Goal: Information Seeking & Learning: Check status

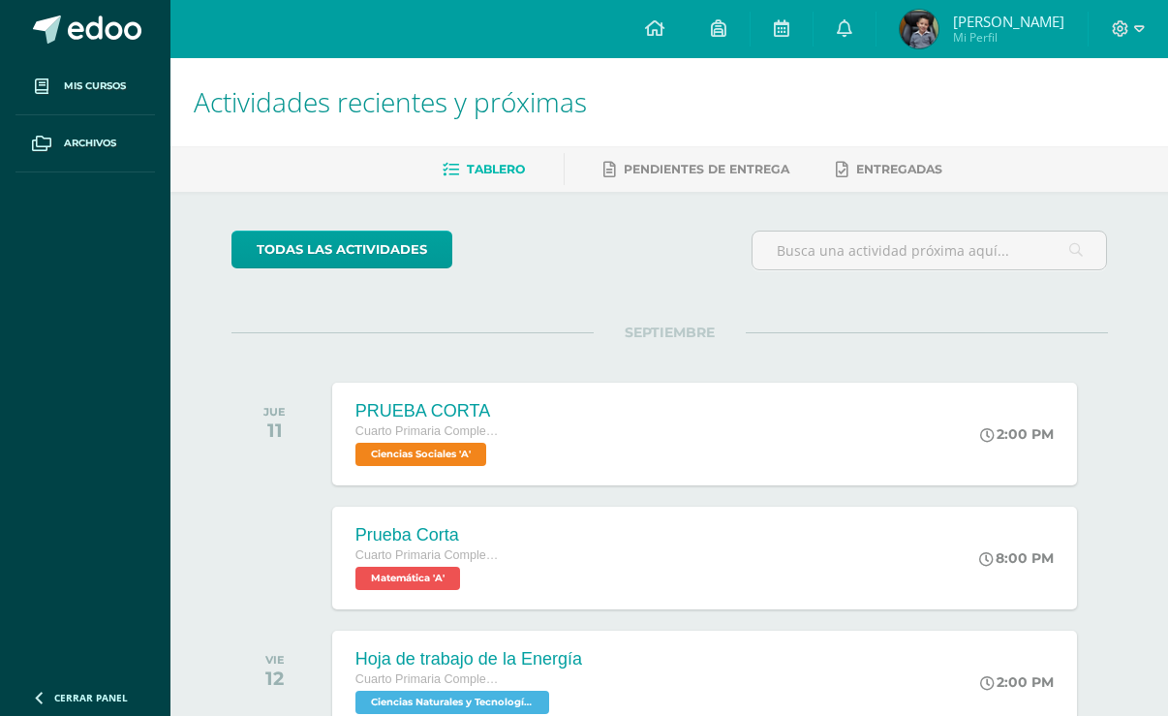
click at [922, 24] on img at bounding box center [918, 29] width 39 height 39
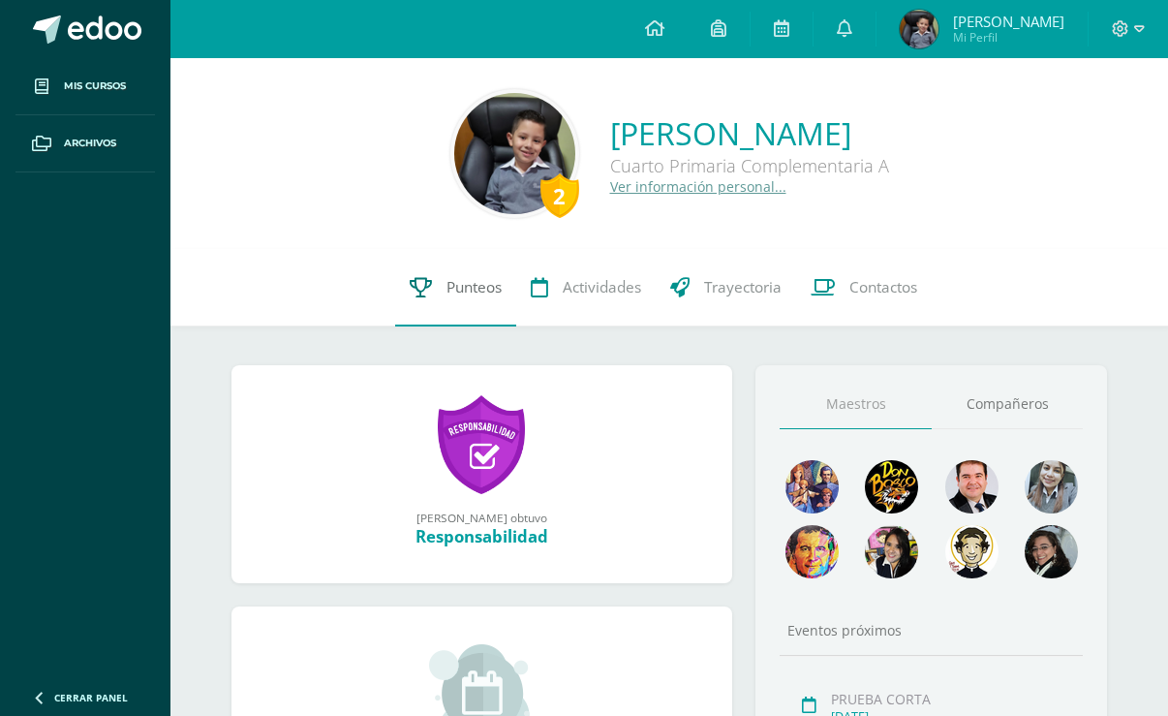
click at [498, 293] on span "Punteos" at bounding box center [473, 287] width 55 height 20
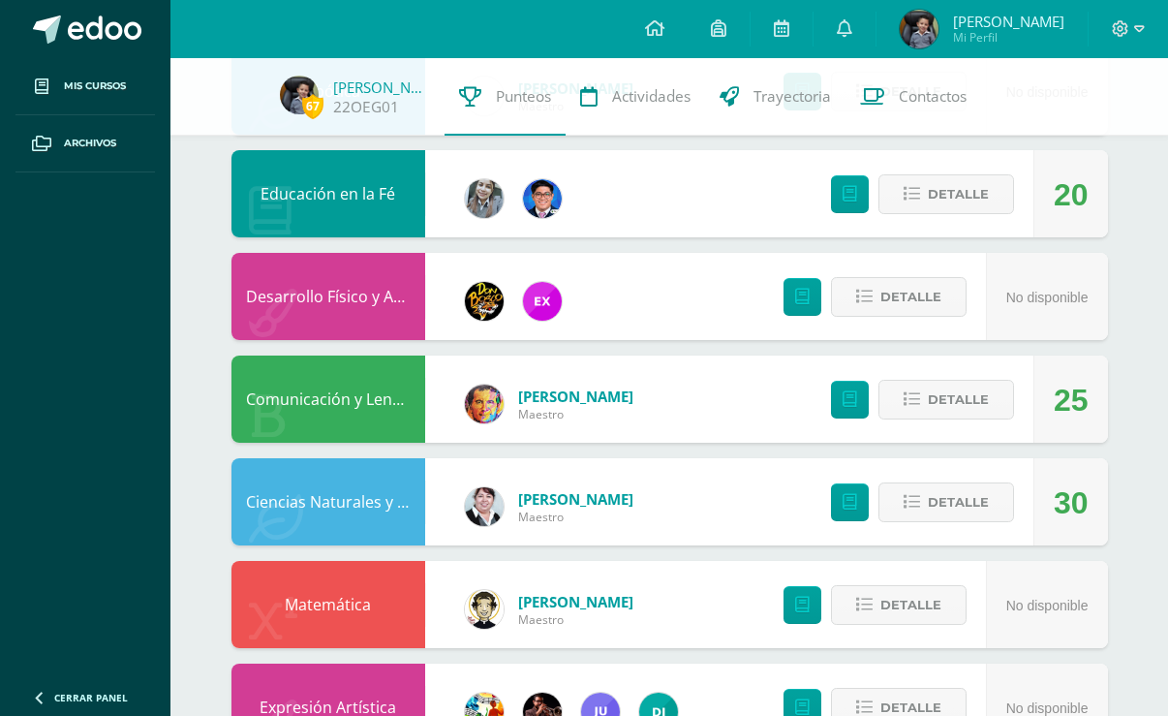
scroll to position [290, 0]
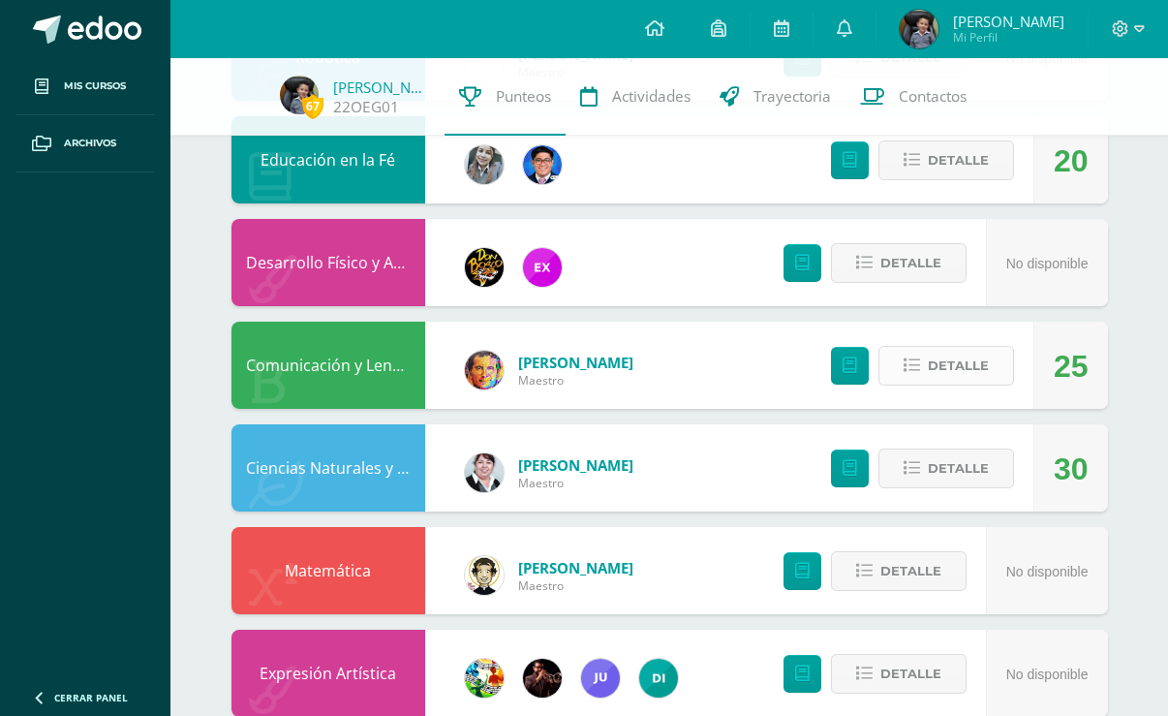
click at [955, 364] on span "Detalle" at bounding box center [958, 366] width 61 height 36
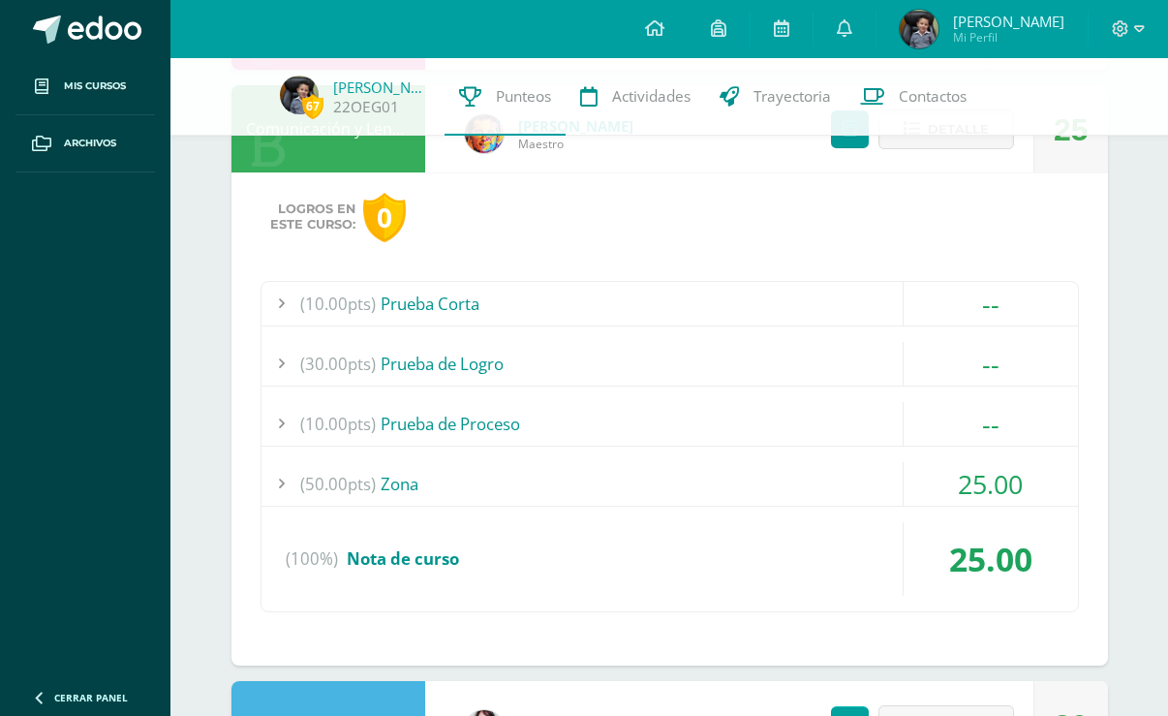
scroll to position [581, 0]
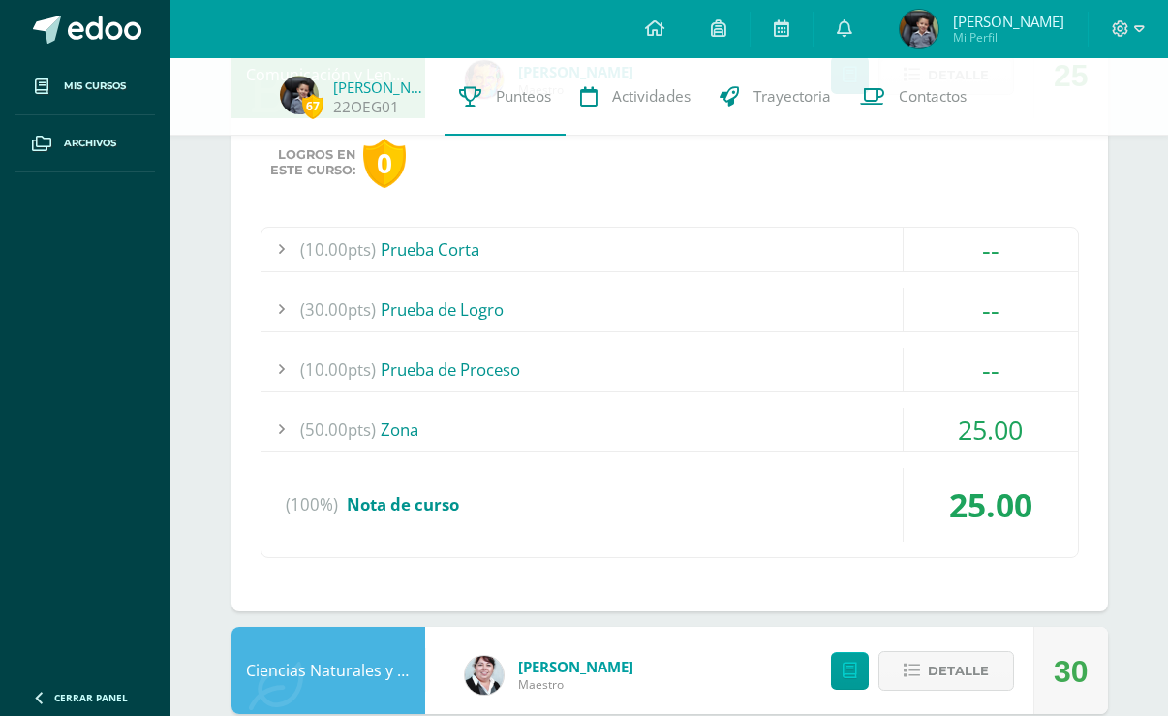
click at [390, 423] on div "(50.00pts) Zona" at bounding box center [669, 430] width 816 height 44
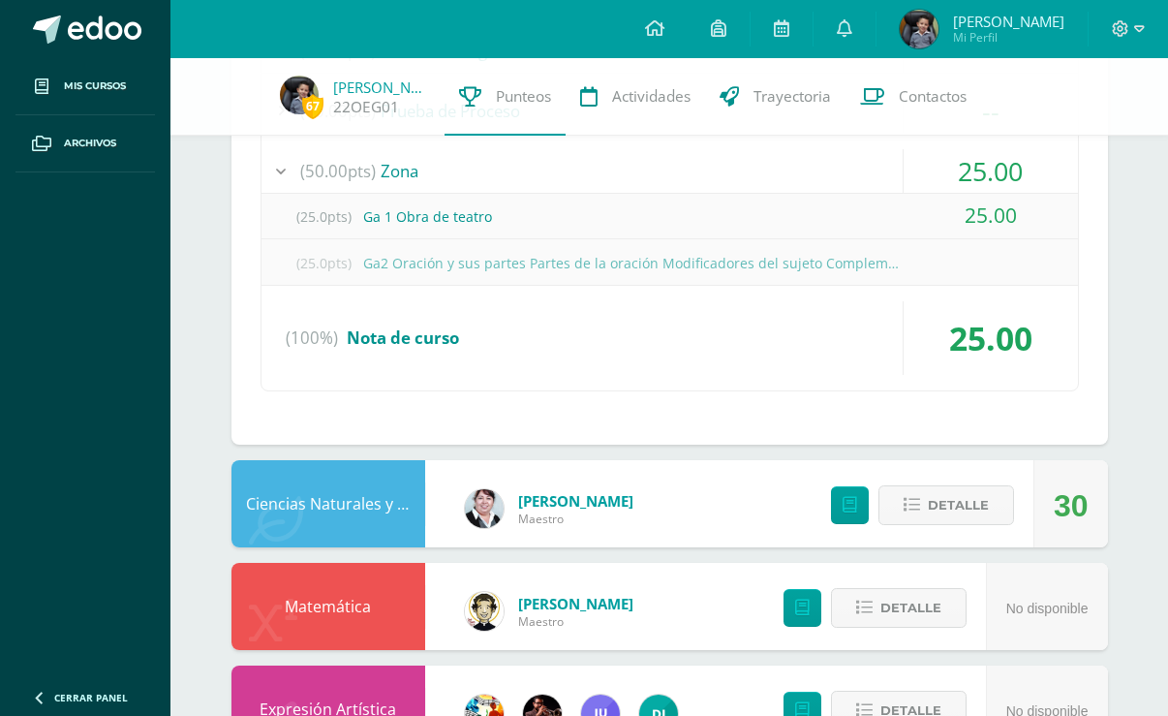
scroll to position [968, 0]
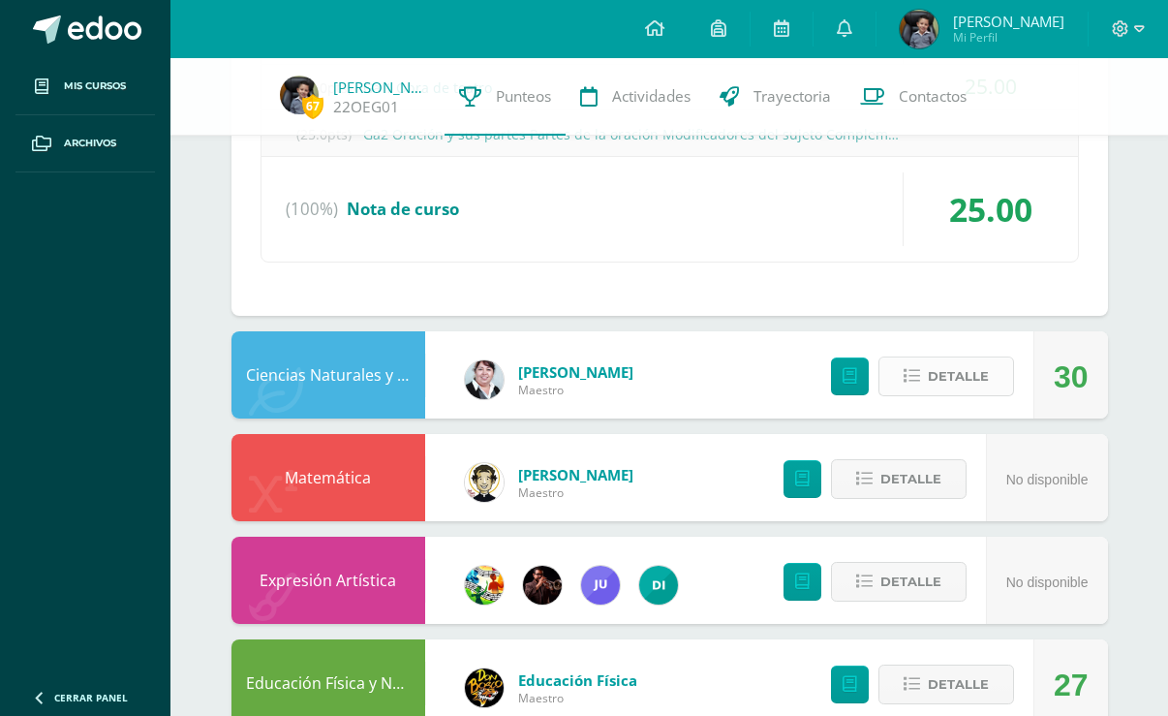
click at [952, 365] on span "Detalle" at bounding box center [958, 376] width 61 height 36
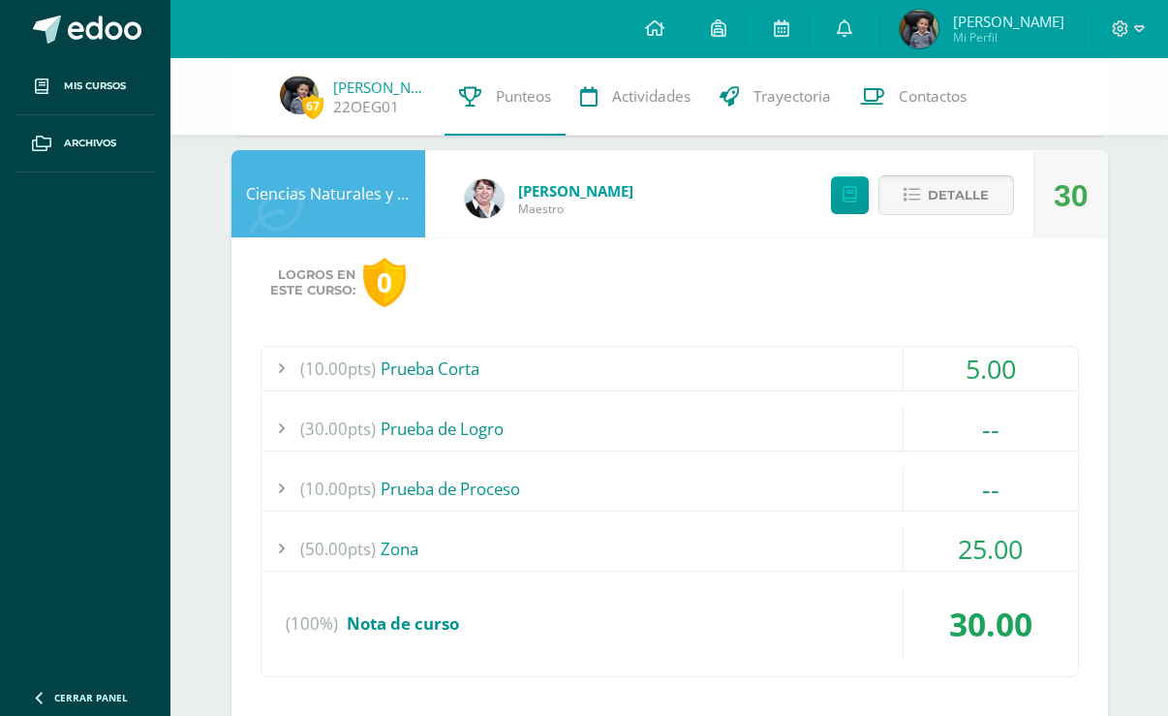
scroll to position [1162, 0]
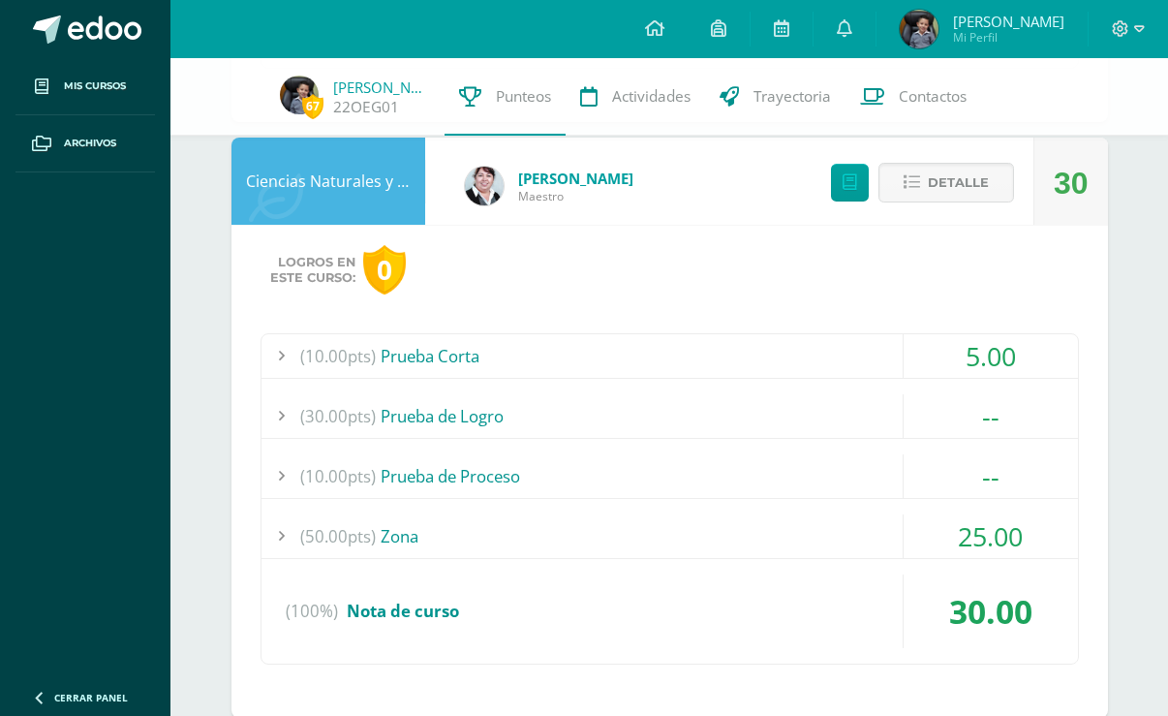
click at [341, 533] on span "(50.00pts)" at bounding box center [338, 536] width 76 height 44
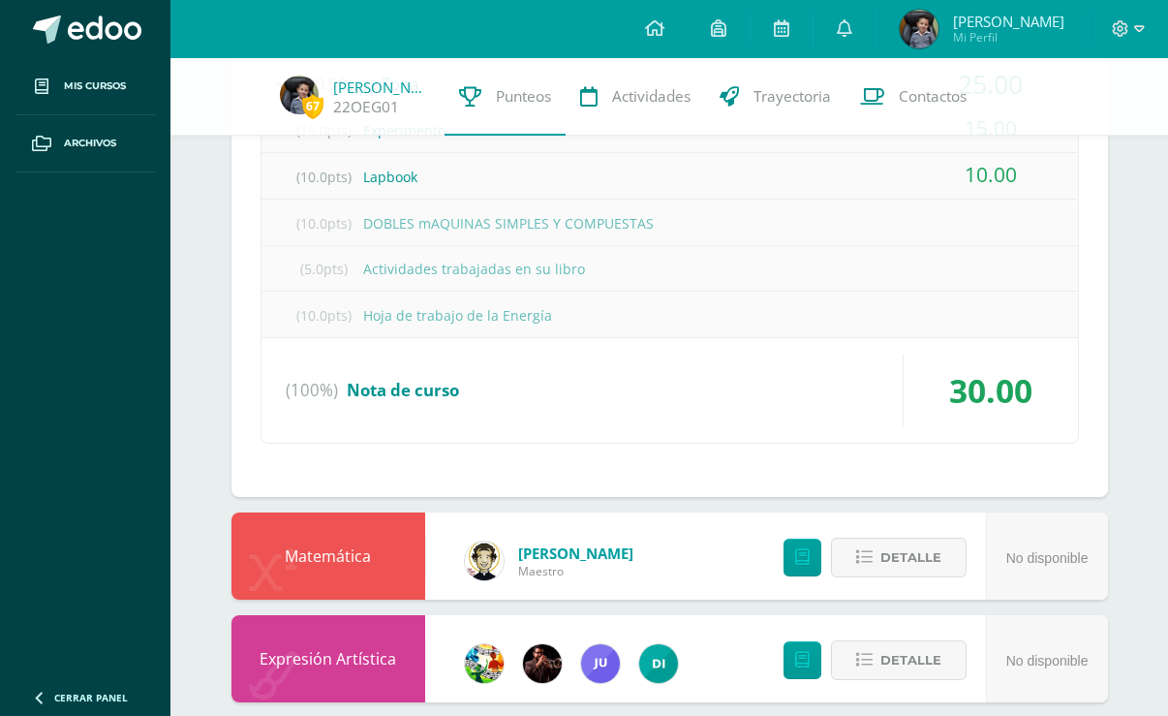
scroll to position [1651, 0]
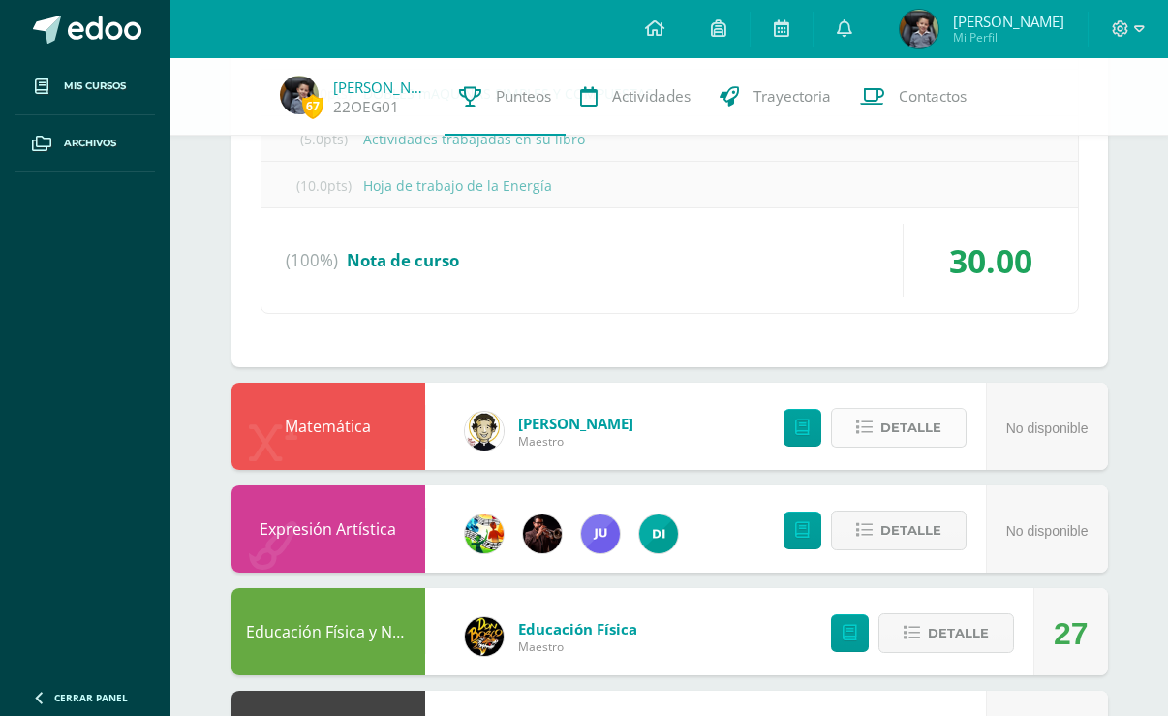
click at [869, 420] on icon at bounding box center [864, 427] width 16 height 16
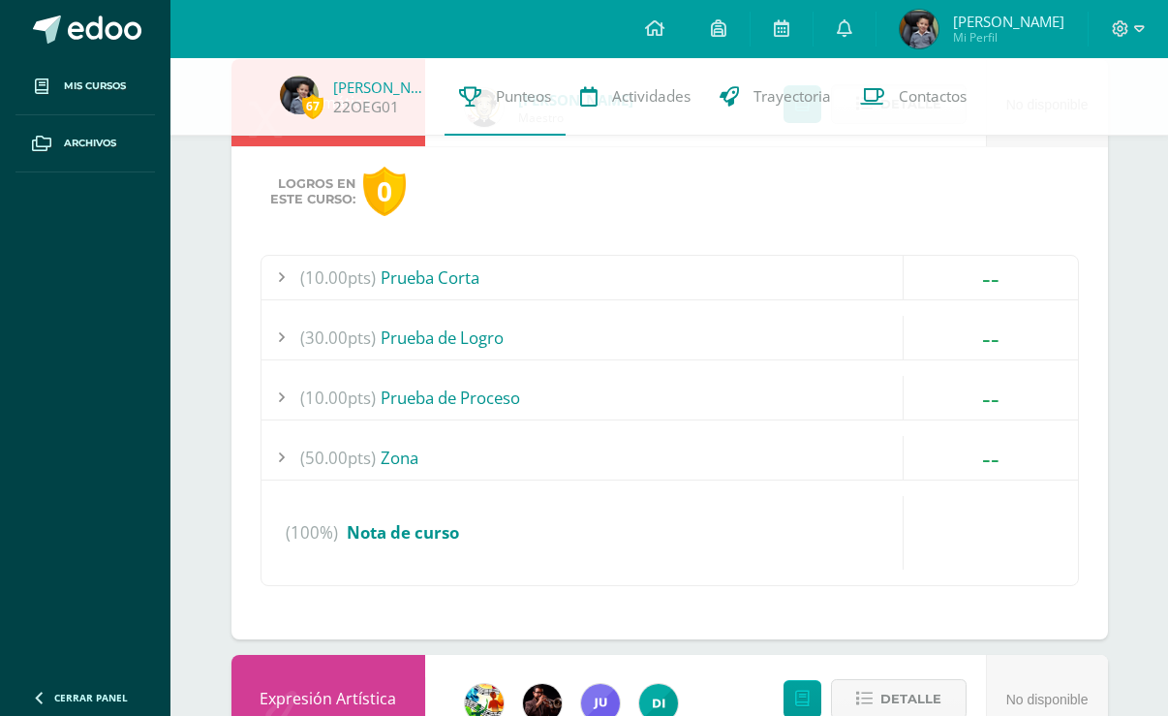
scroll to position [1941, 0]
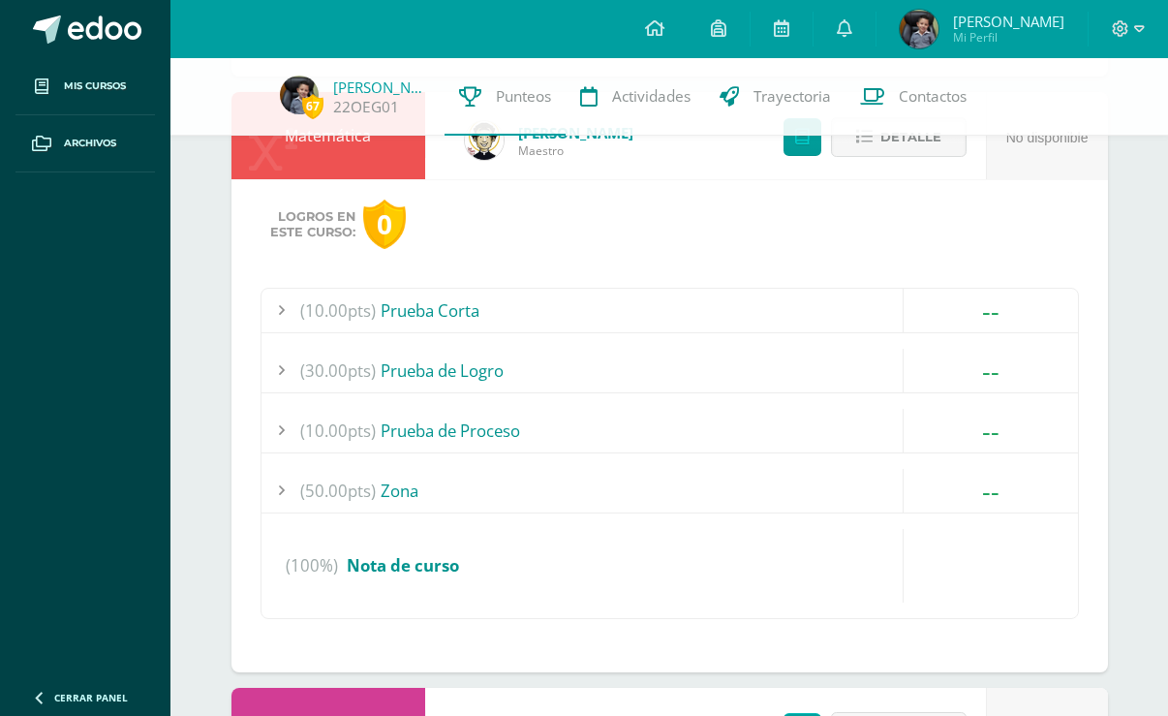
click at [426, 434] on div "(10.00pts) Prueba de Proceso" at bounding box center [669, 431] width 816 height 44
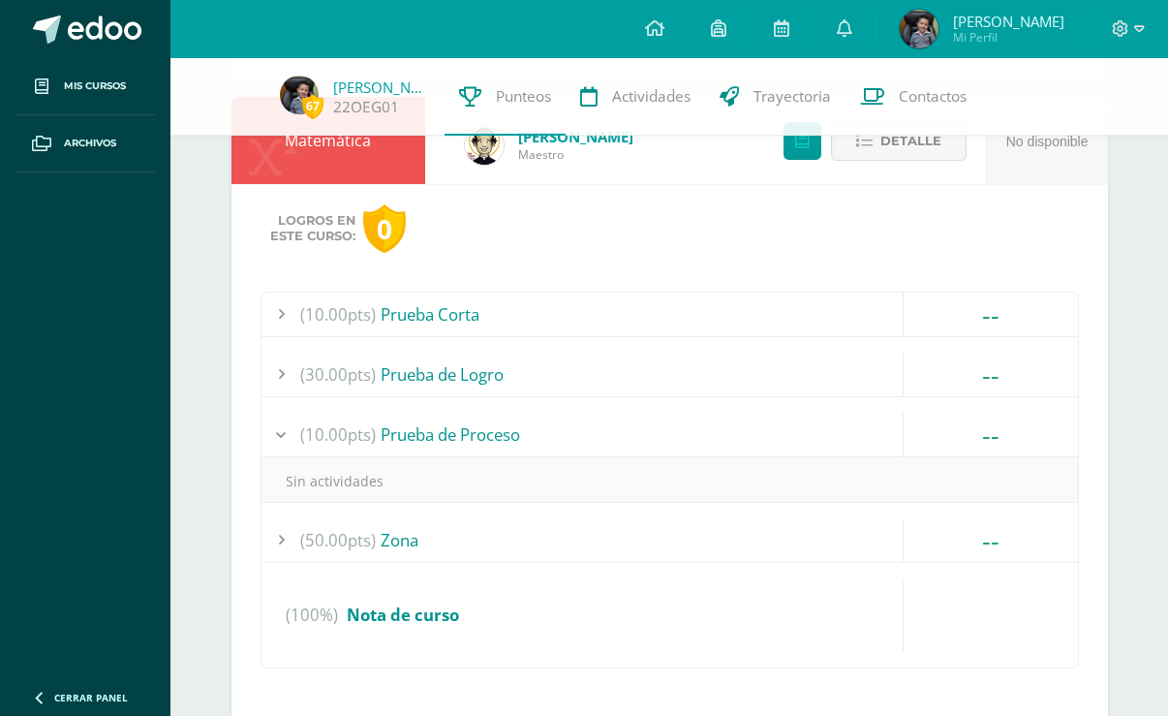
scroll to position [1710, 0]
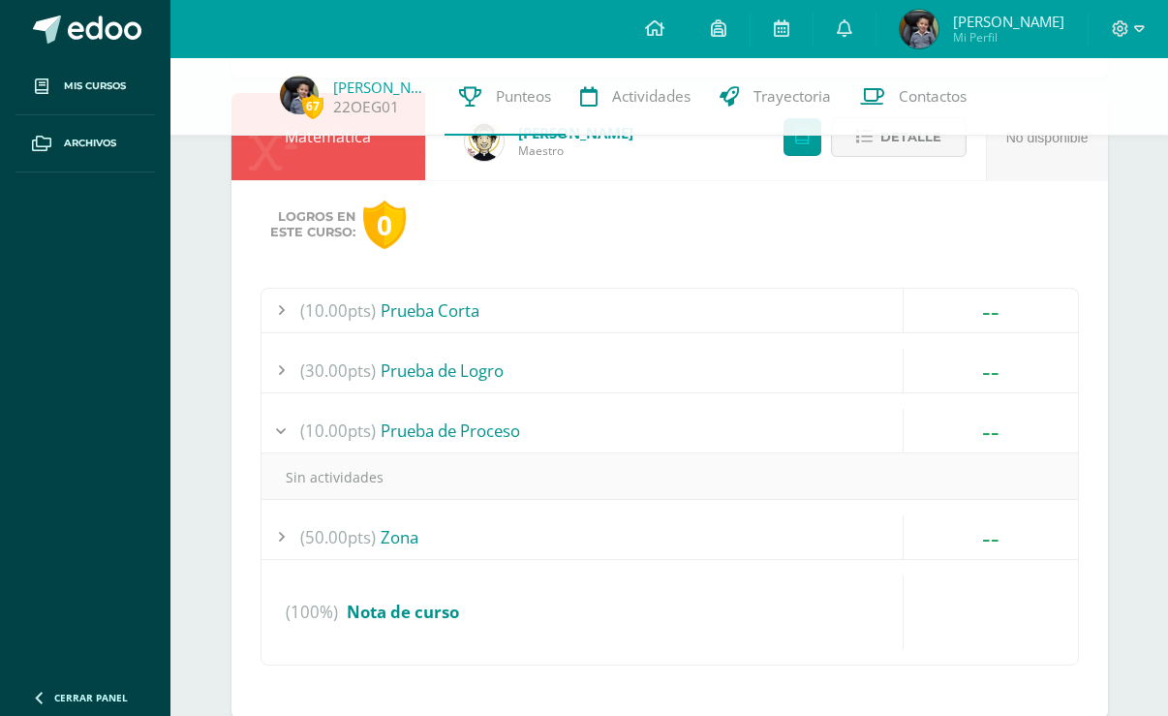
click at [397, 542] on div "(50.00pts) Zona" at bounding box center [669, 537] width 816 height 44
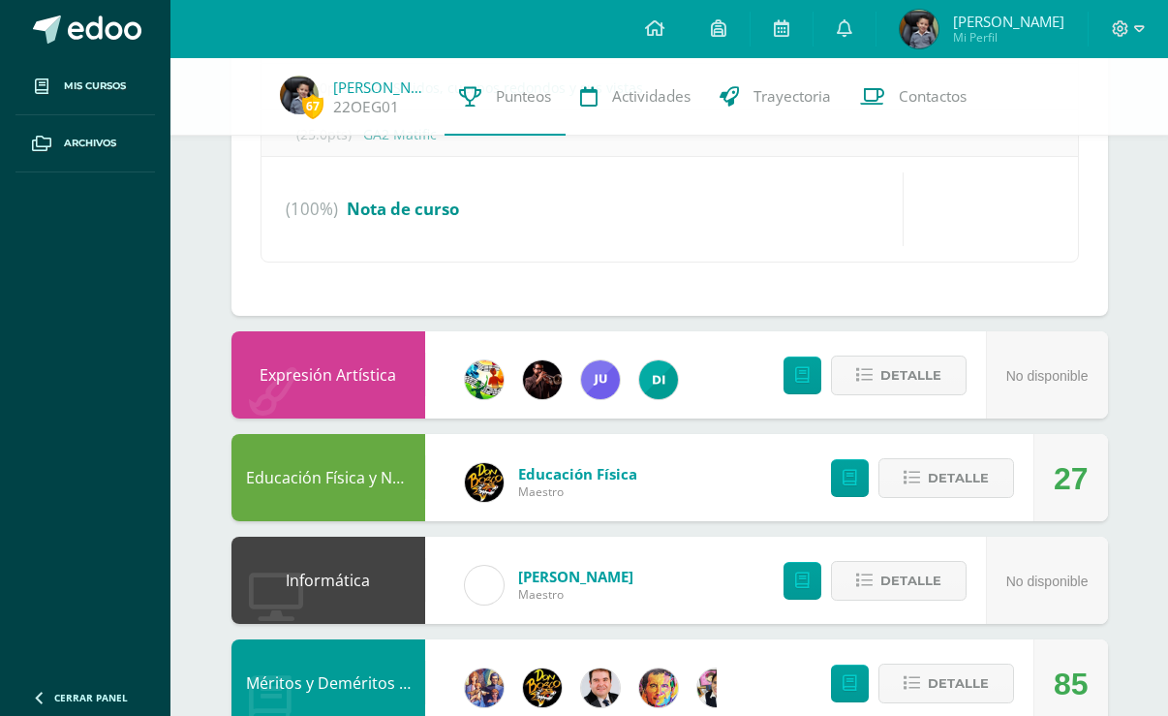
scroll to position [2194, 0]
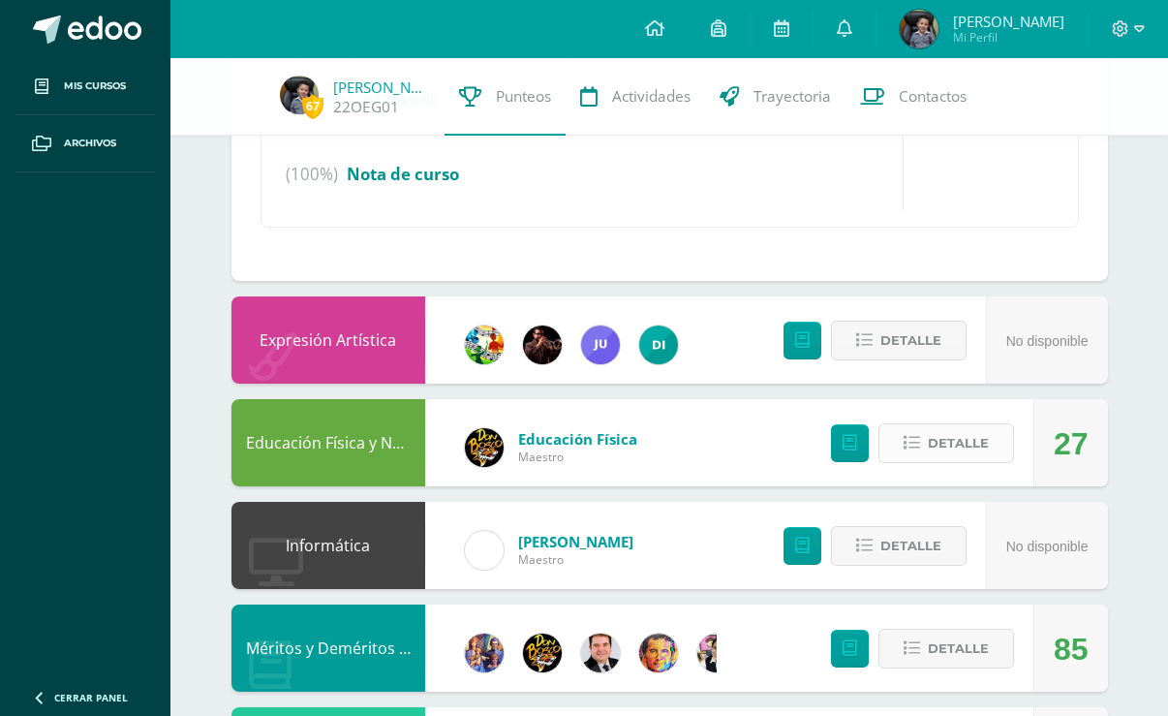
click at [899, 438] on button "Detalle" at bounding box center [946, 443] width 136 height 40
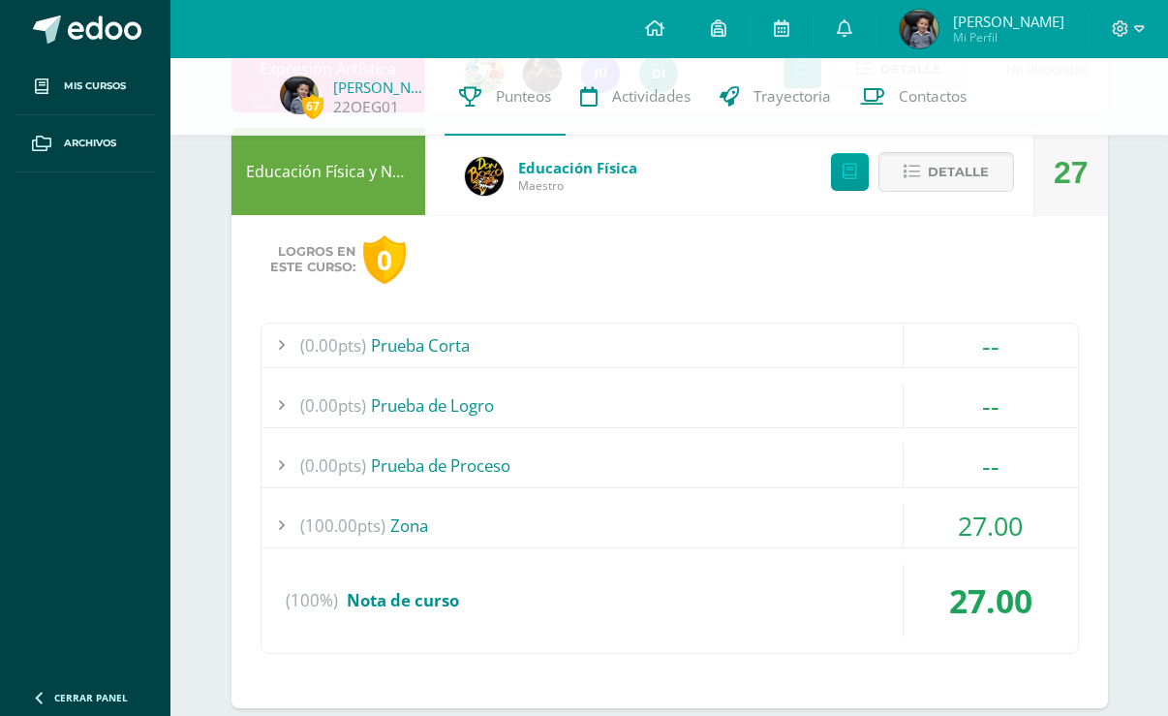
scroll to position [2484, 0]
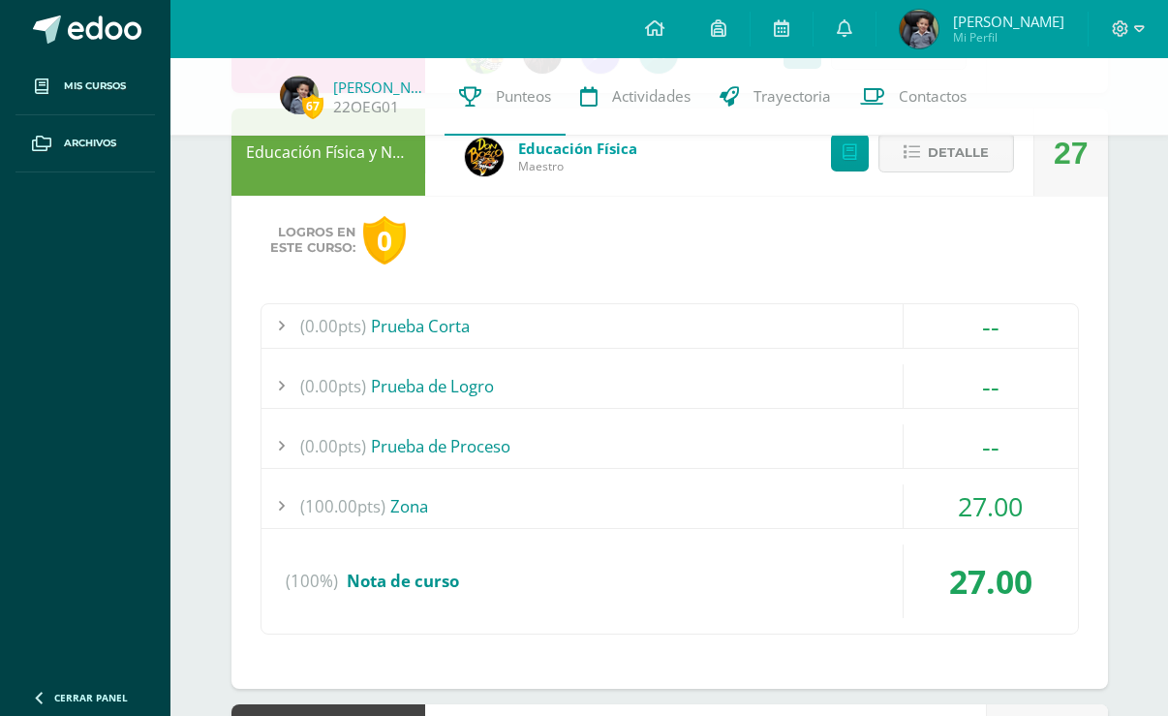
click at [339, 509] on span "(100.00pts)" at bounding box center [342, 506] width 85 height 44
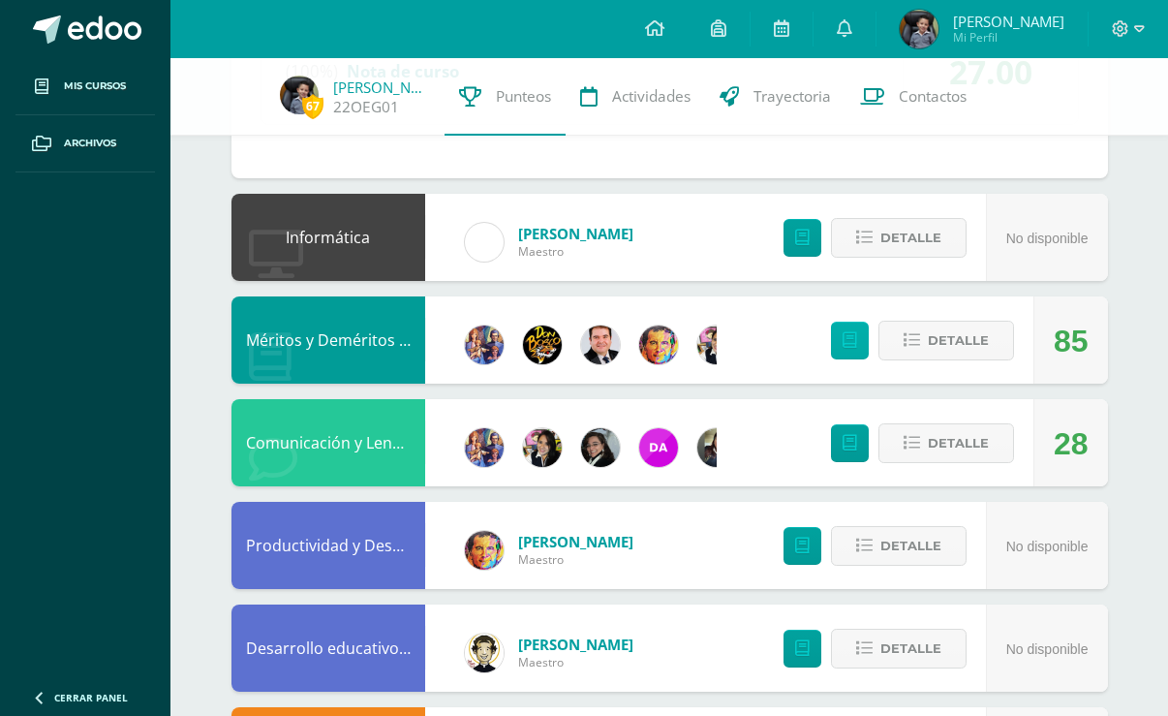
scroll to position [3263, 0]
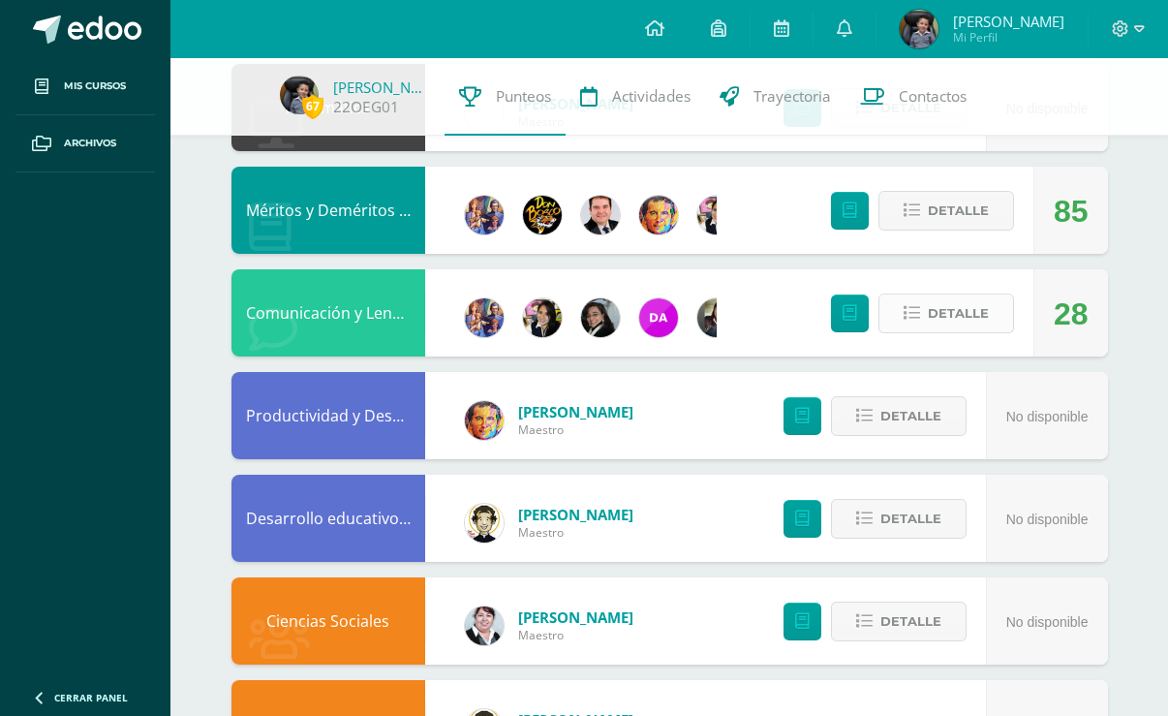
click at [953, 320] on span "Detalle" at bounding box center [958, 313] width 61 height 36
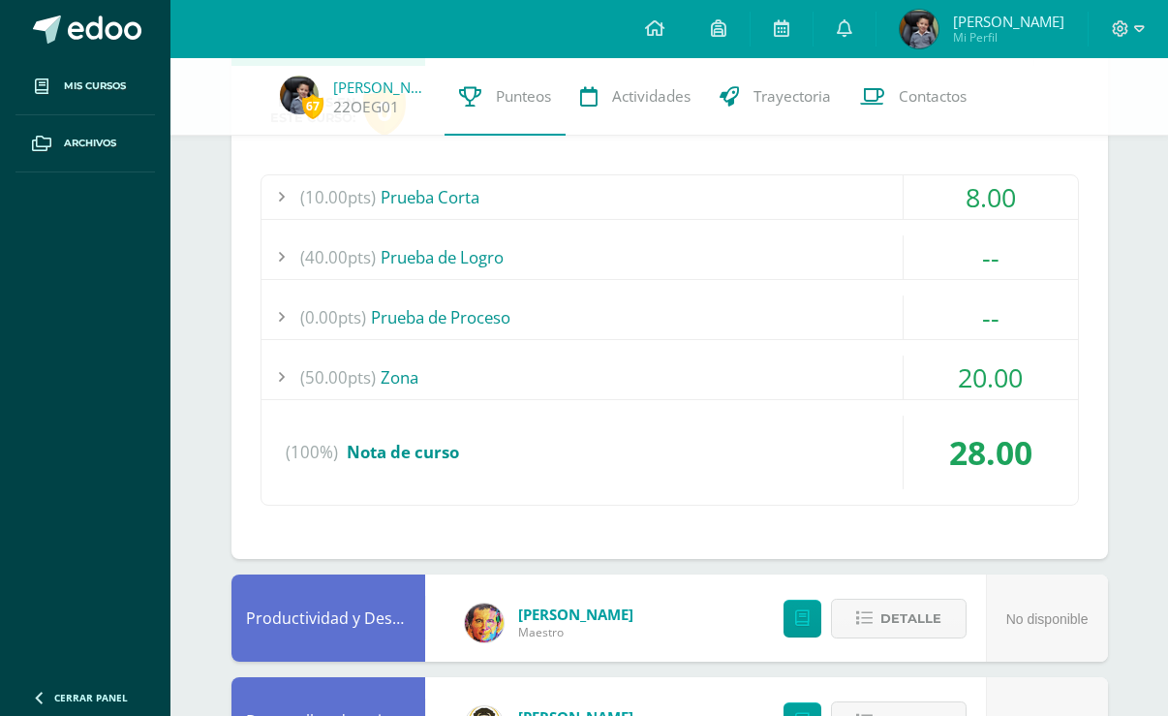
scroll to position [3457, 0]
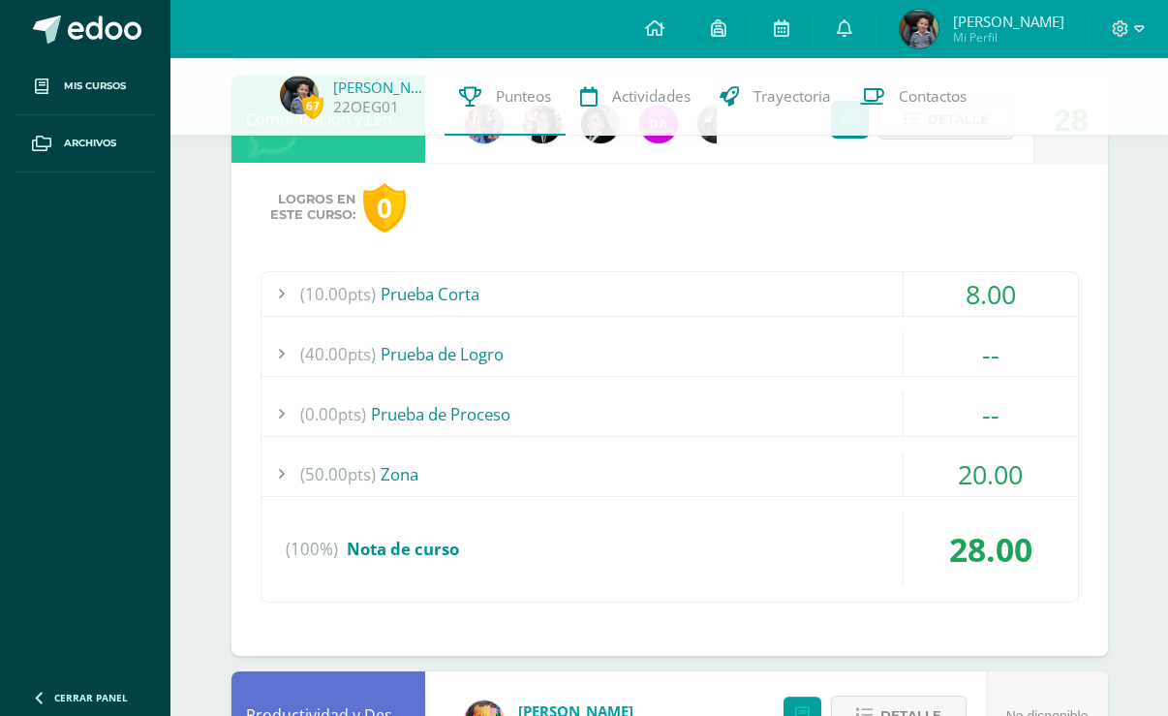
click at [374, 477] on span "(50.00pts)" at bounding box center [338, 474] width 76 height 44
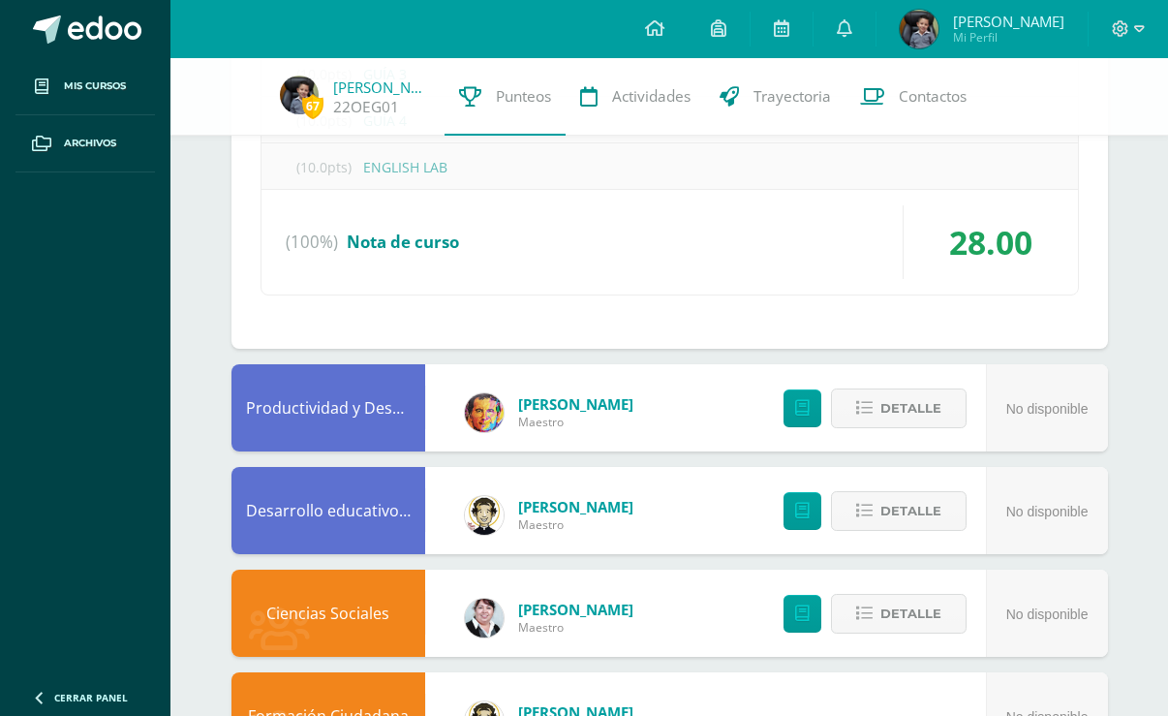
scroll to position [3806, 0]
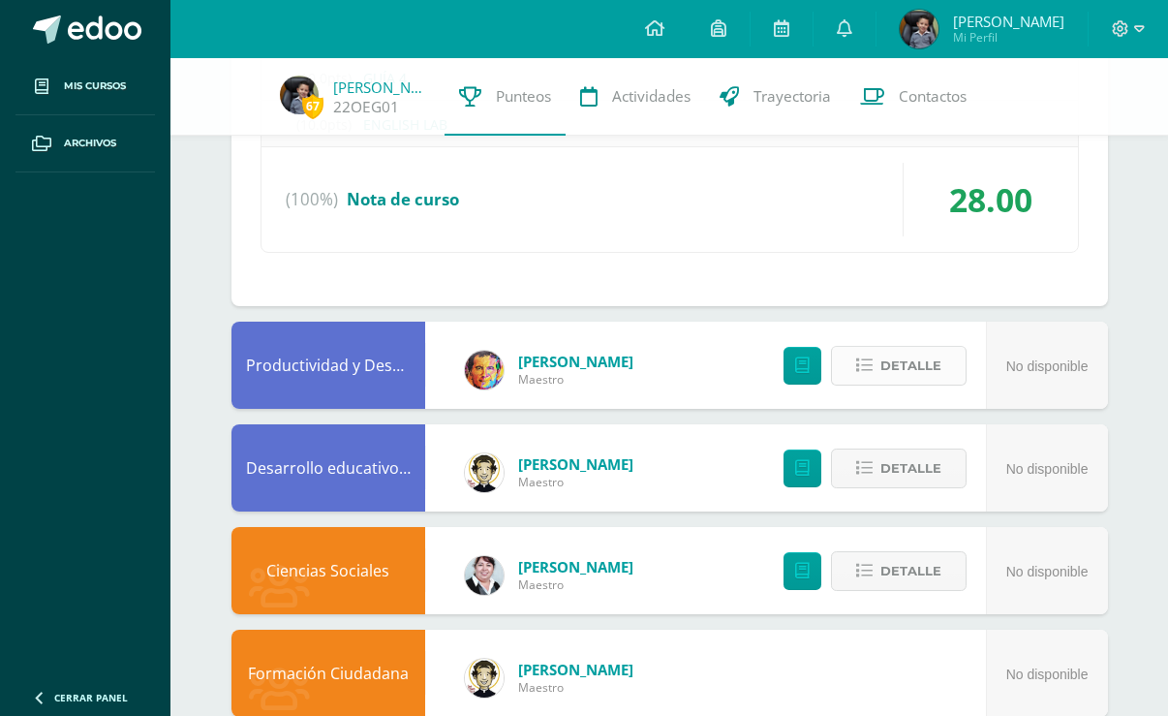
click at [913, 365] on span "Detalle" at bounding box center [910, 366] width 61 height 36
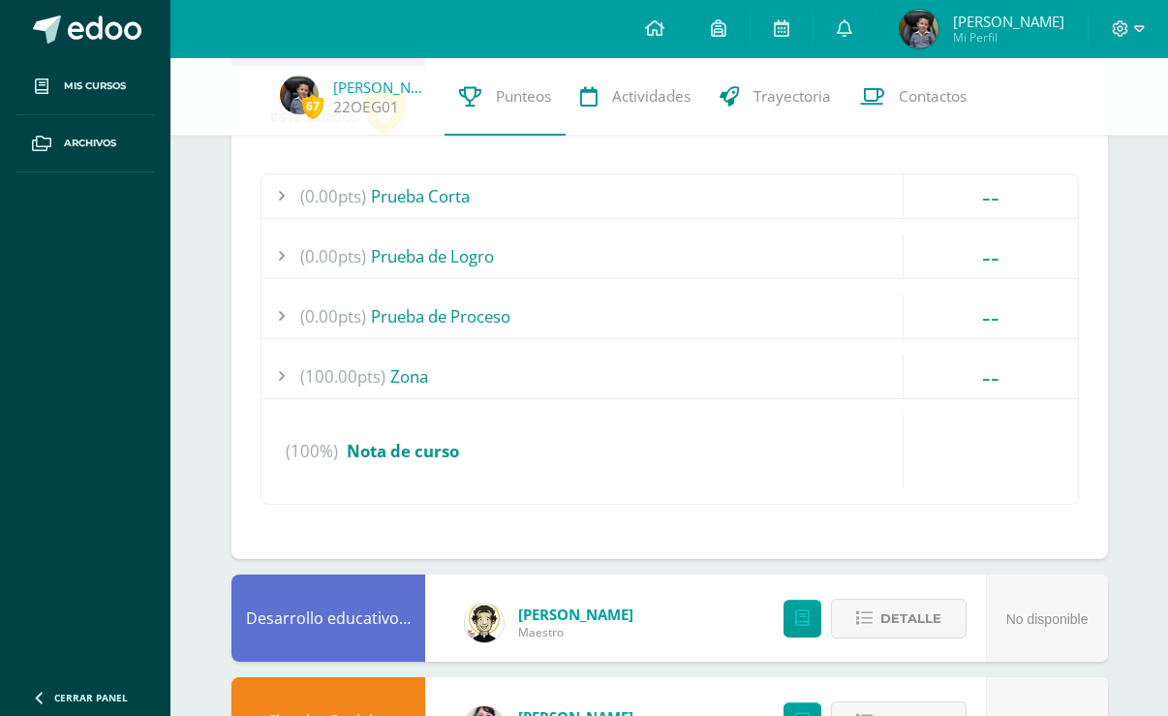
scroll to position [4193, 0]
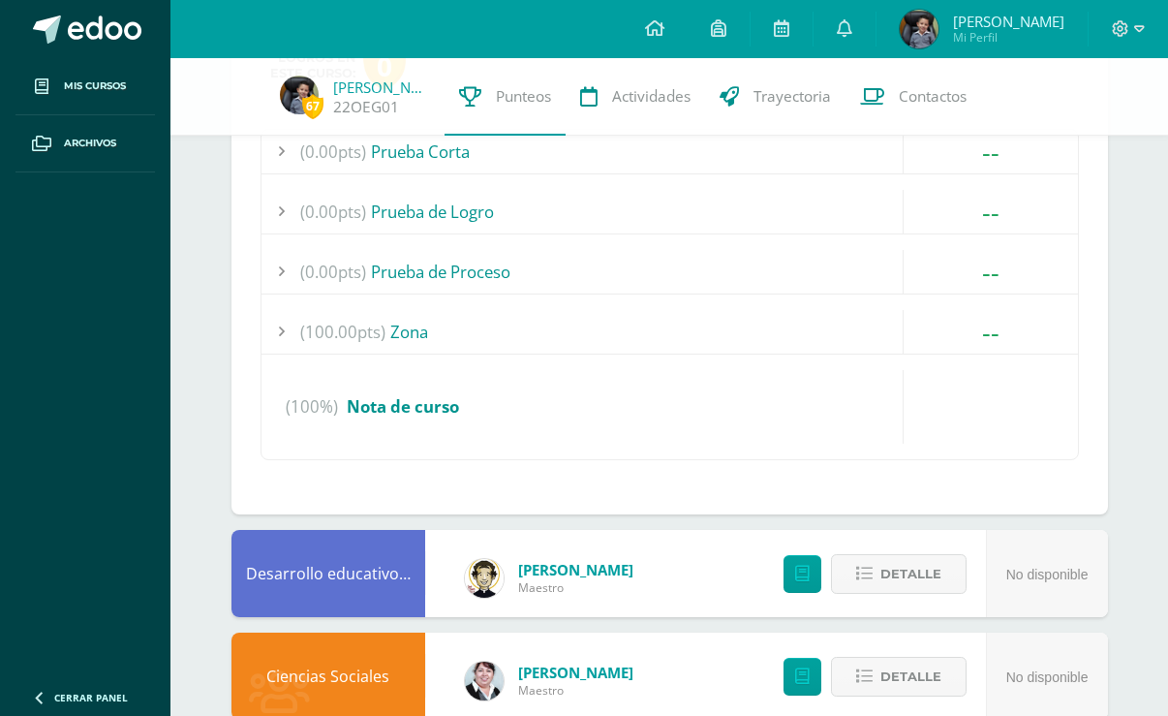
click at [321, 328] on span "(100.00pts)" at bounding box center [342, 332] width 85 height 44
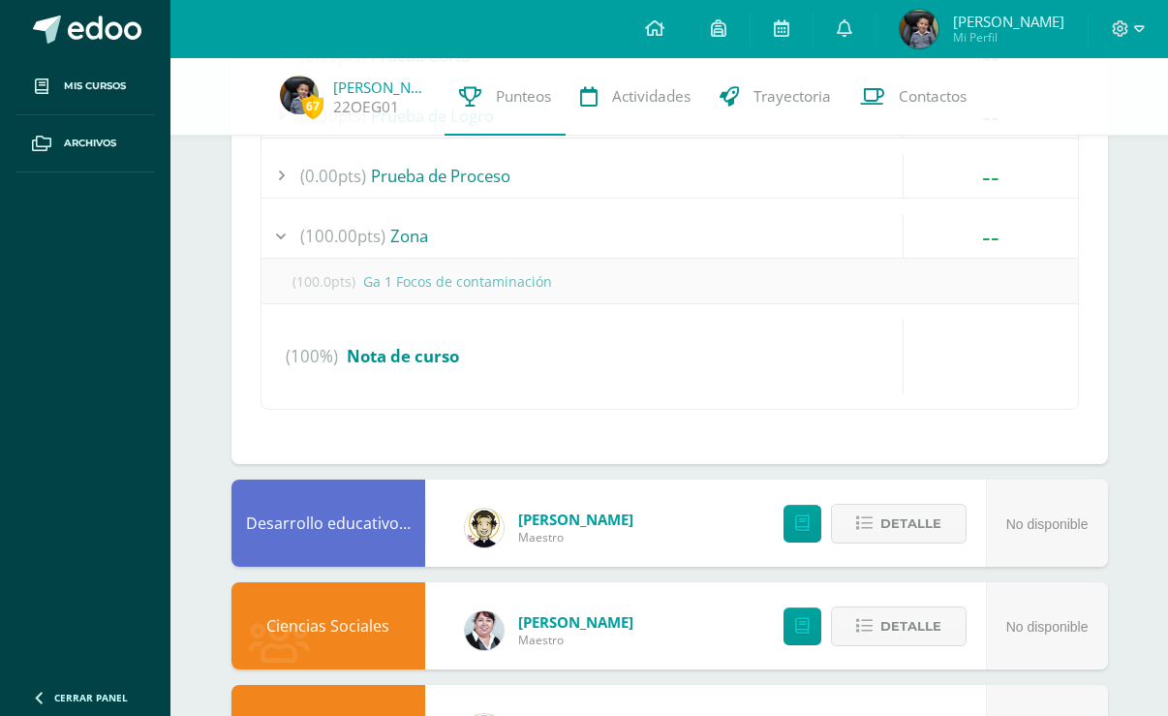
scroll to position [4154, 0]
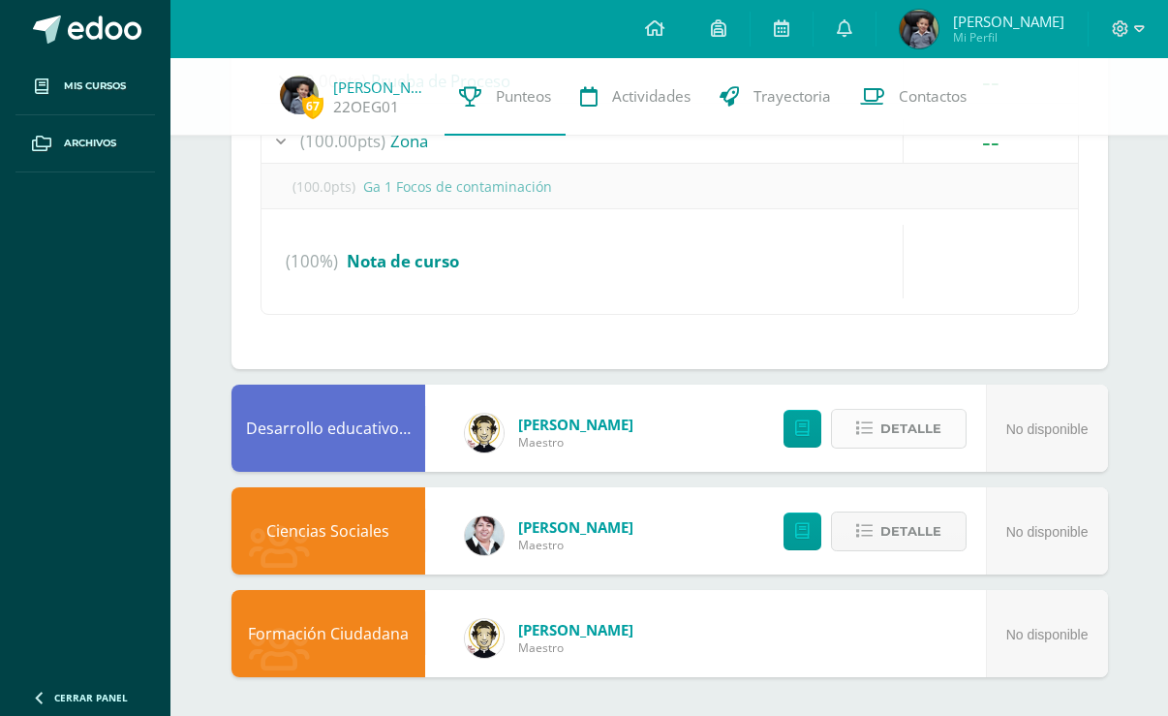
click at [899, 418] on span "Detalle" at bounding box center [910, 429] width 61 height 36
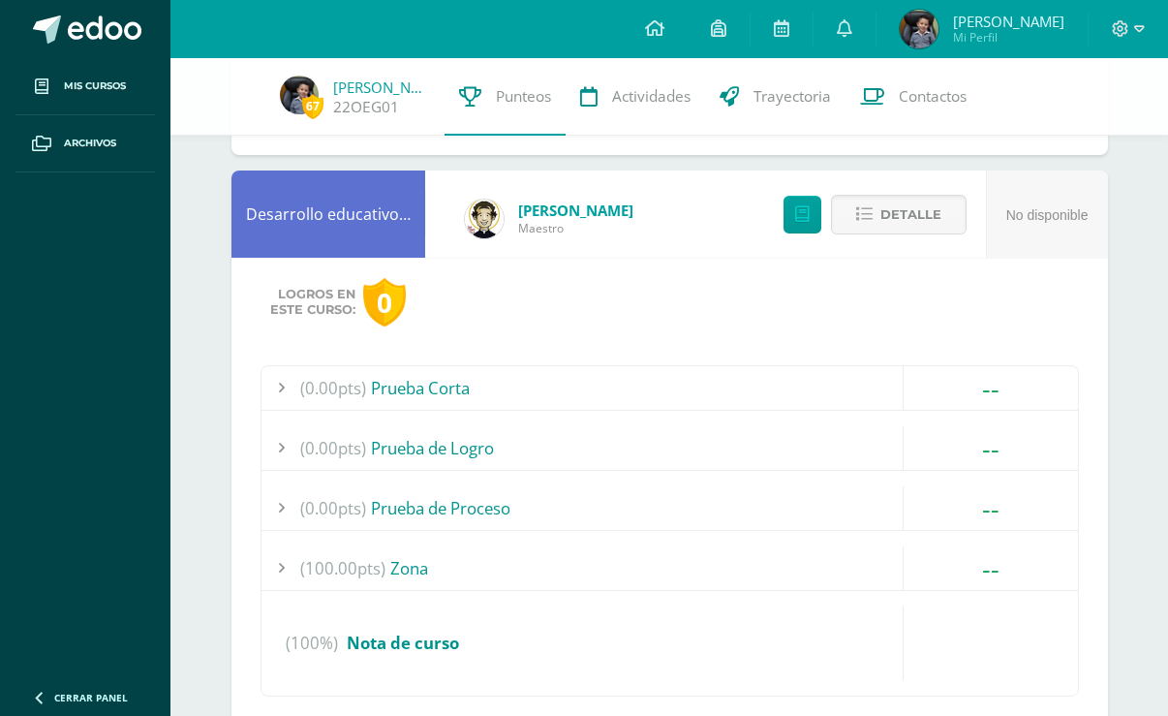
scroll to position [4444, 0]
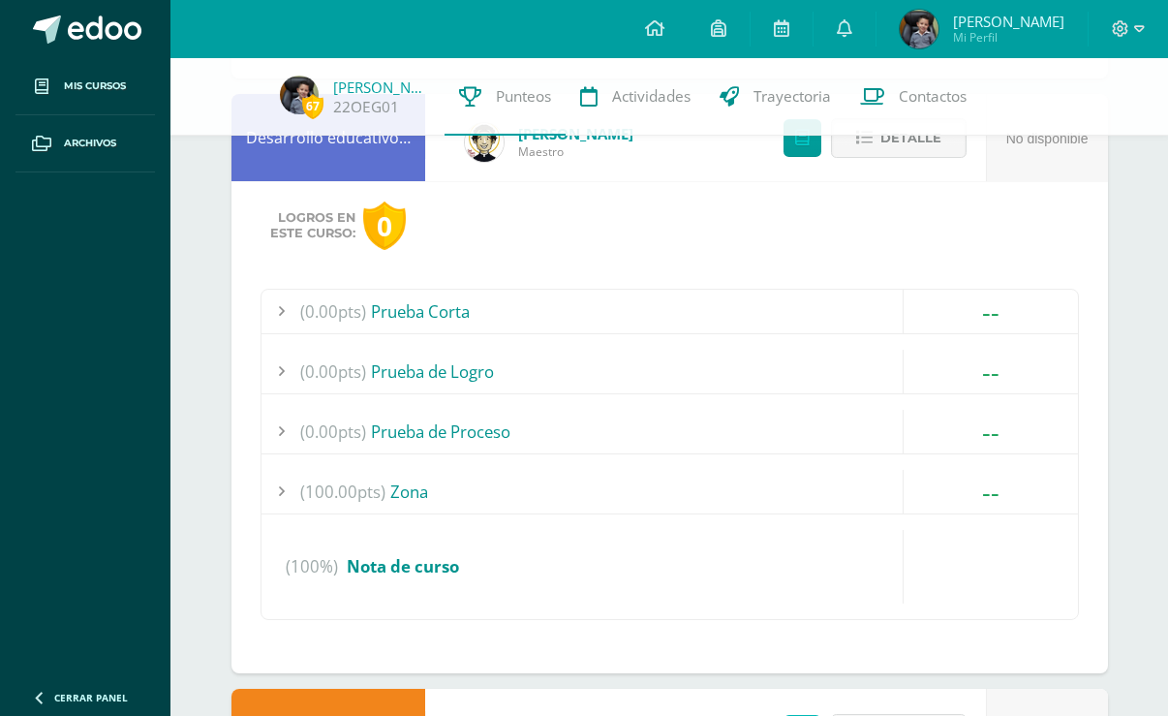
click at [385, 493] on div "(100.00pts) Zona" at bounding box center [669, 492] width 816 height 44
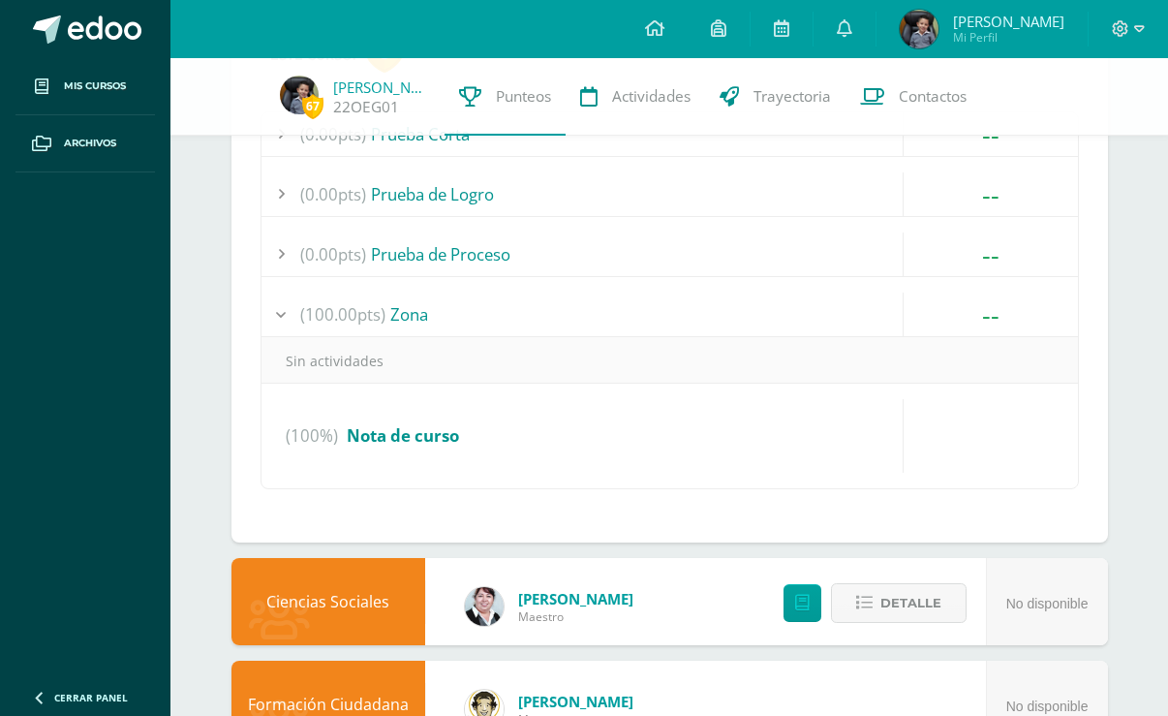
scroll to position [4592, 0]
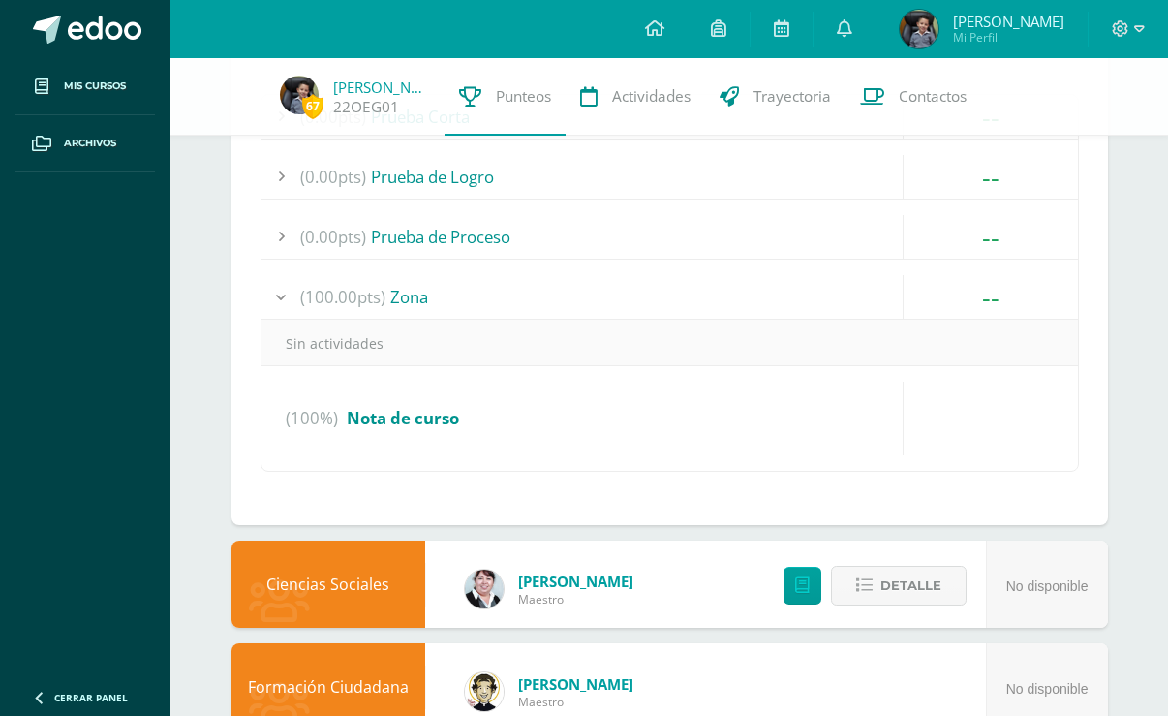
click at [406, 296] on div "(100.00pts) Zona" at bounding box center [669, 297] width 816 height 44
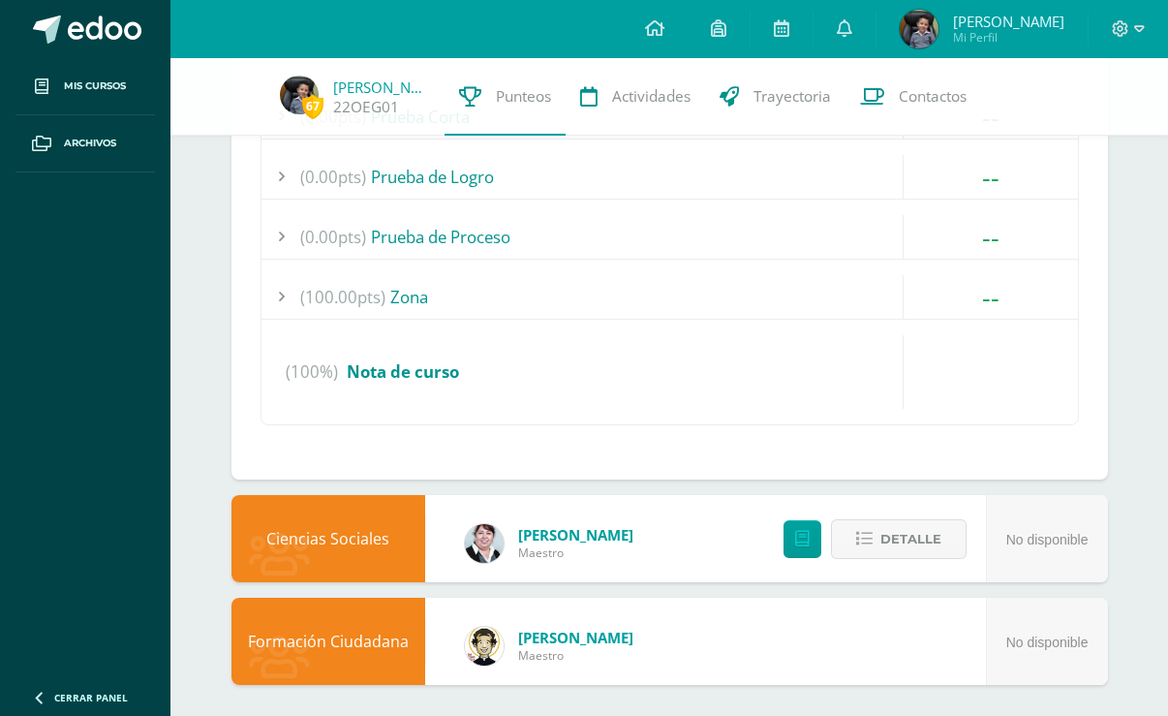
click at [406, 296] on div "(100.00pts) Zona" at bounding box center [669, 297] width 816 height 44
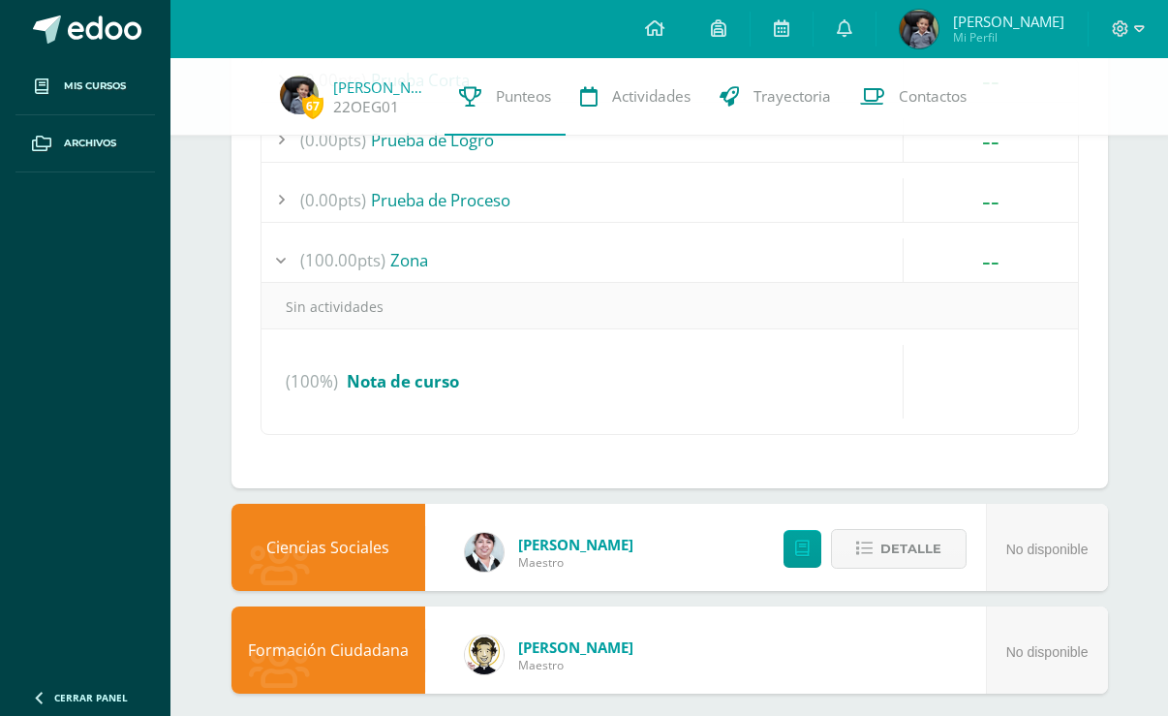
scroll to position [4646, 0]
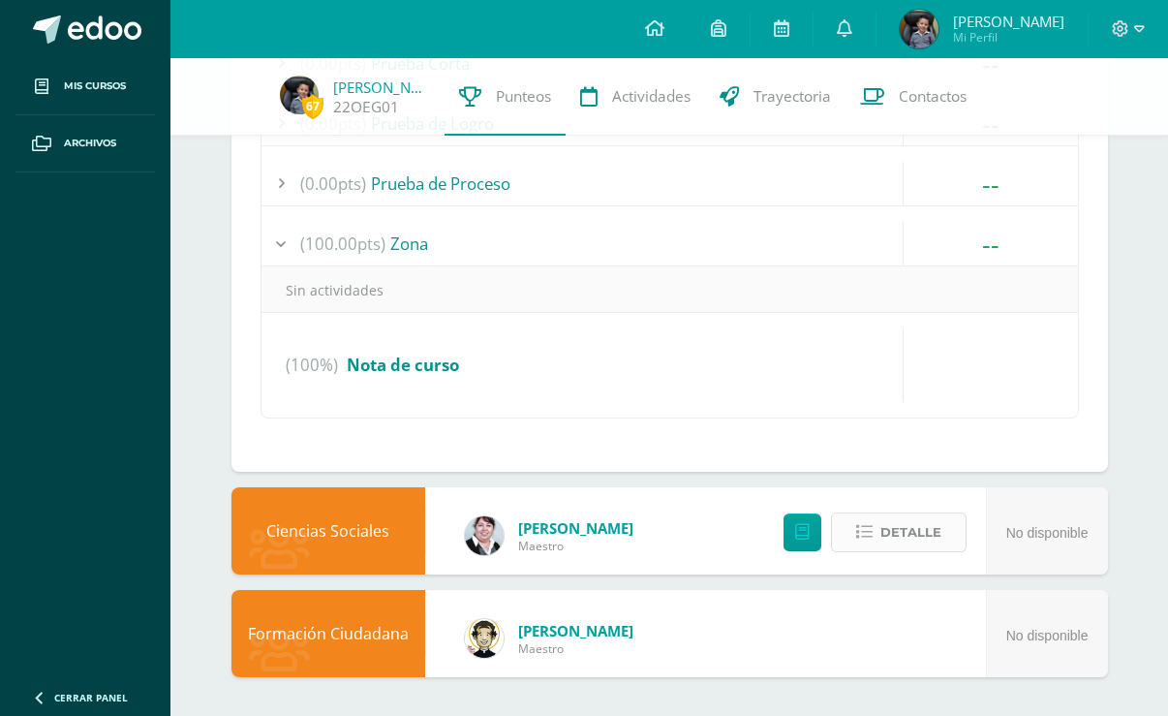
click at [881, 538] on span "Detalle" at bounding box center [910, 532] width 61 height 36
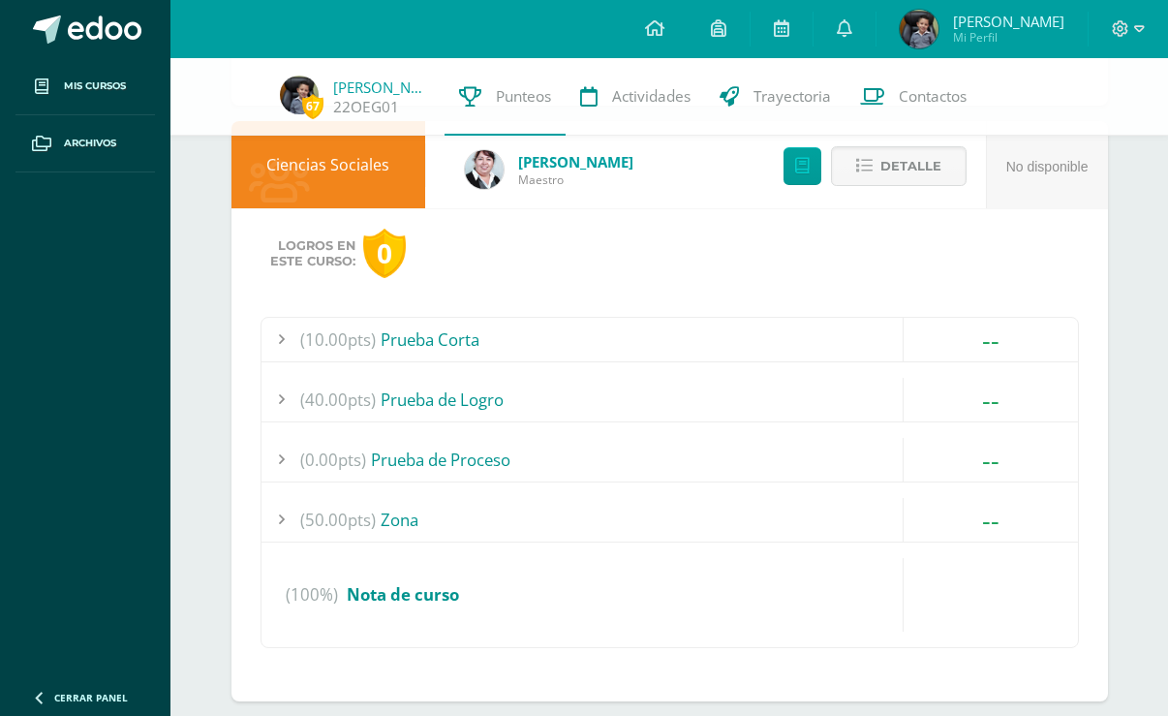
scroll to position [5033, 0]
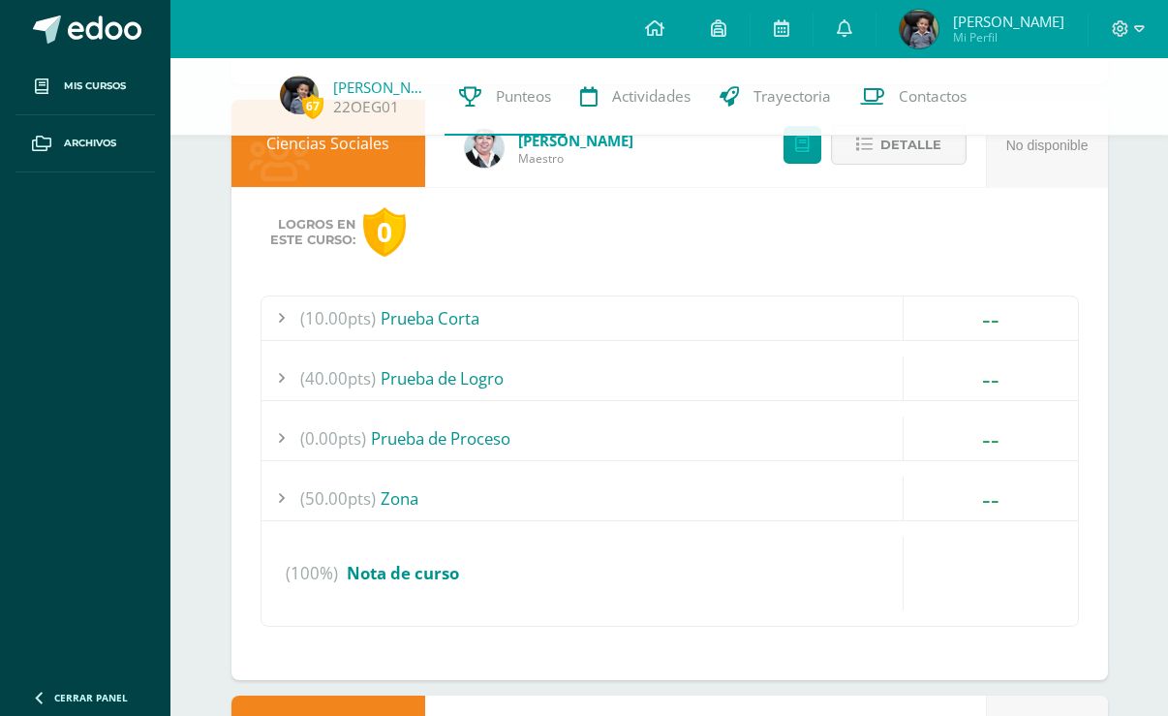
click at [363, 501] on span "(50.00pts)" at bounding box center [338, 498] width 76 height 44
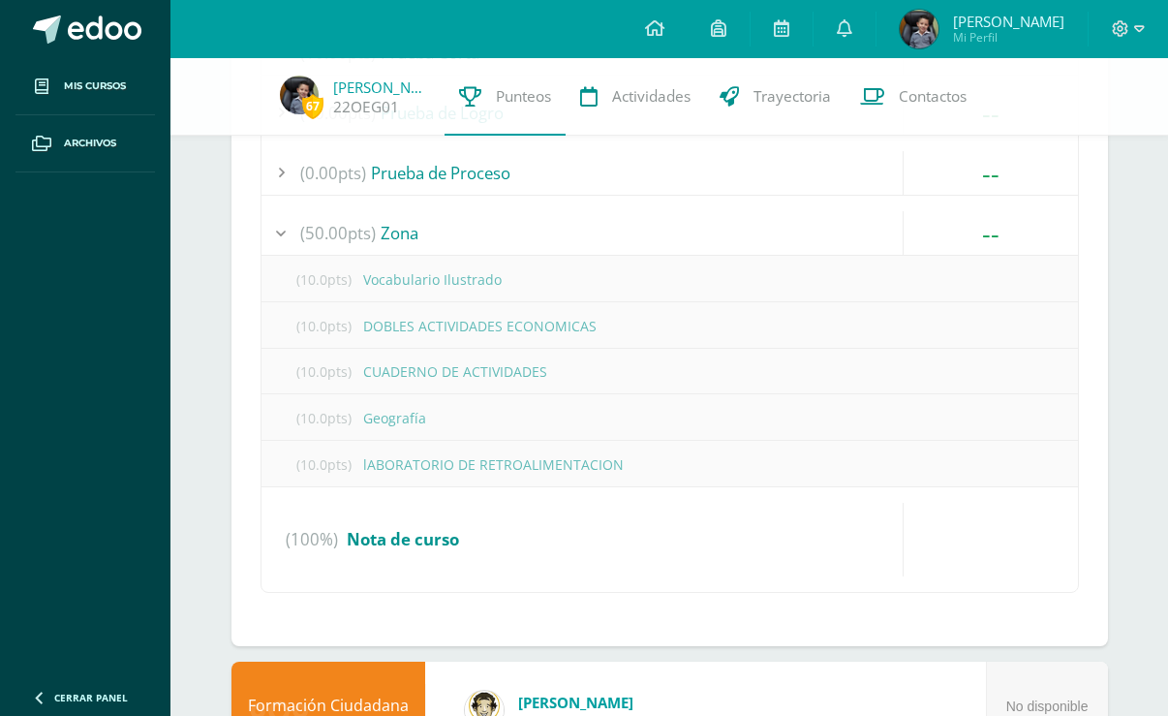
scroll to position [5323, 0]
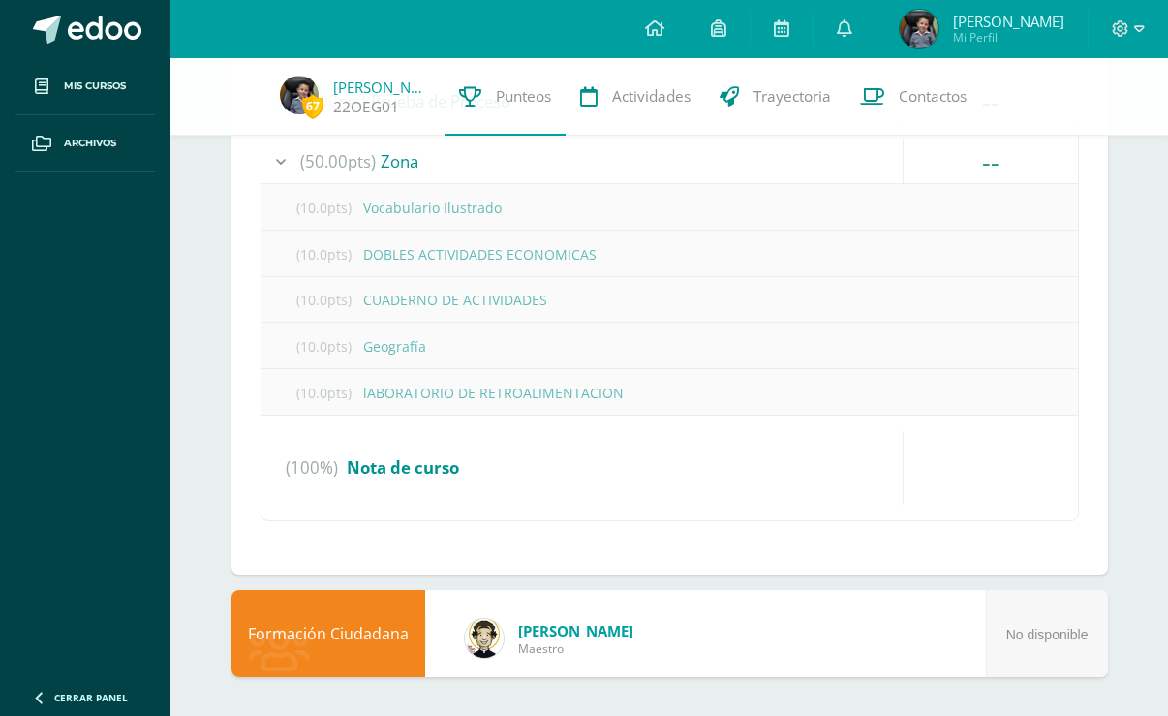
click at [1059, 642] on span "No disponible" at bounding box center [1047, 633] width 82 height 15
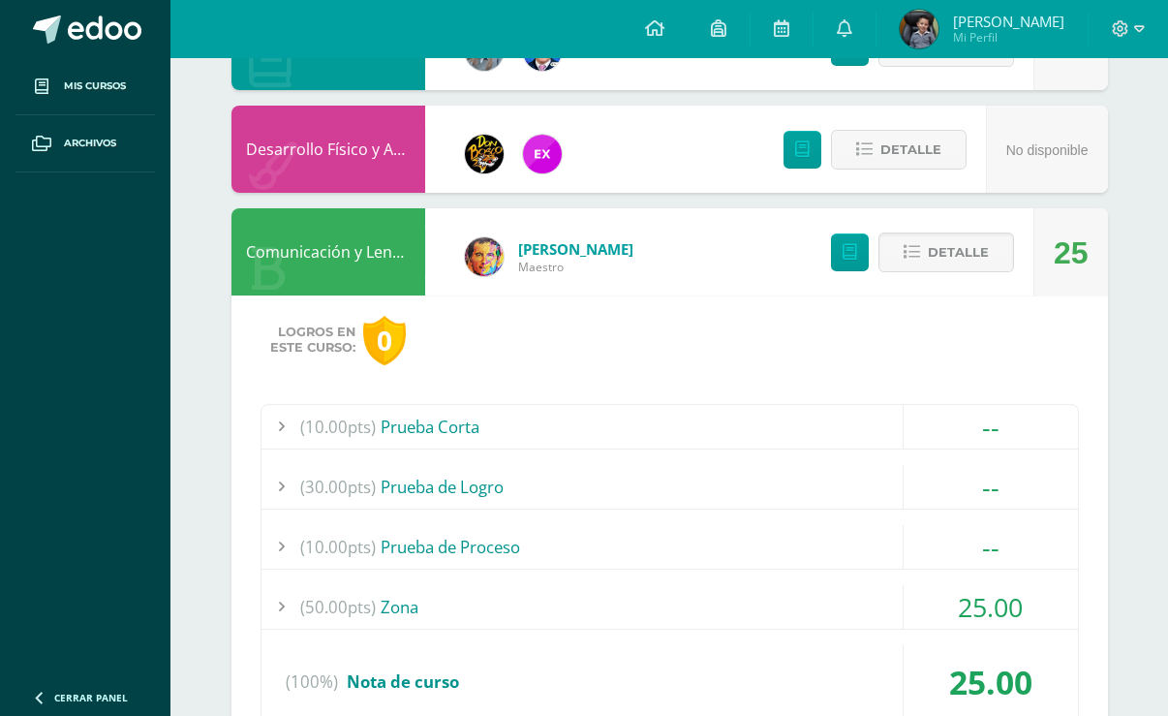
scroll to position [0, 0]
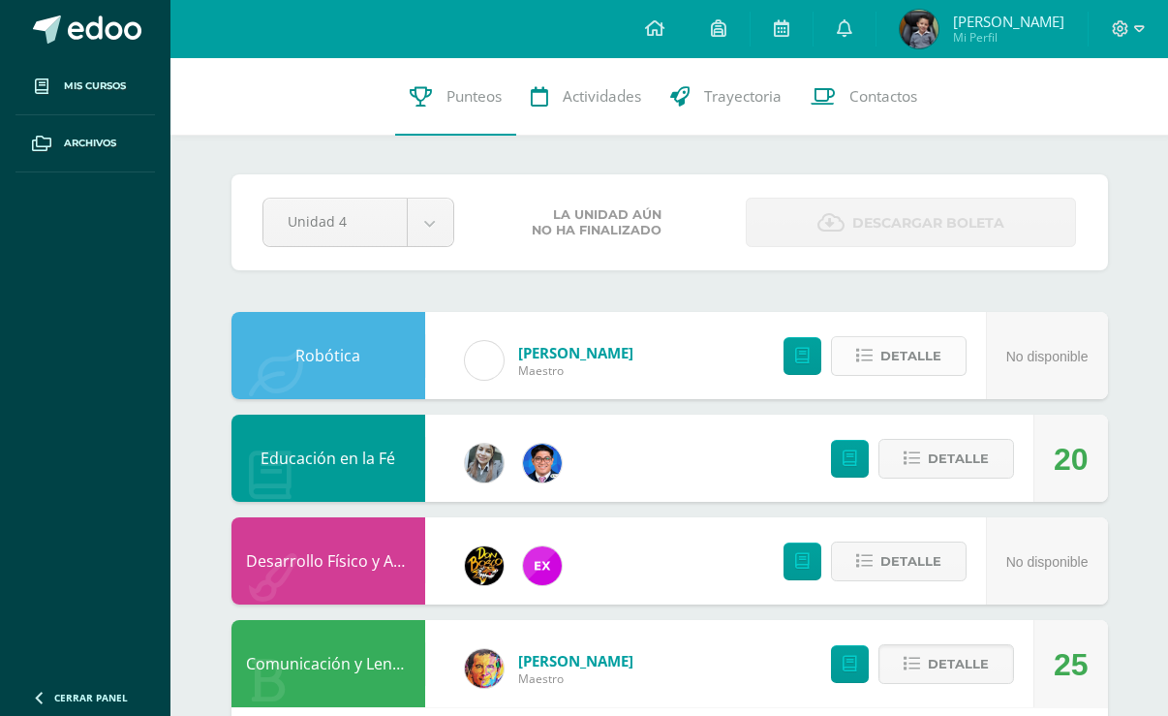
click at [868, 352] on icon at bounding box center [864, 356] width 16 height 16
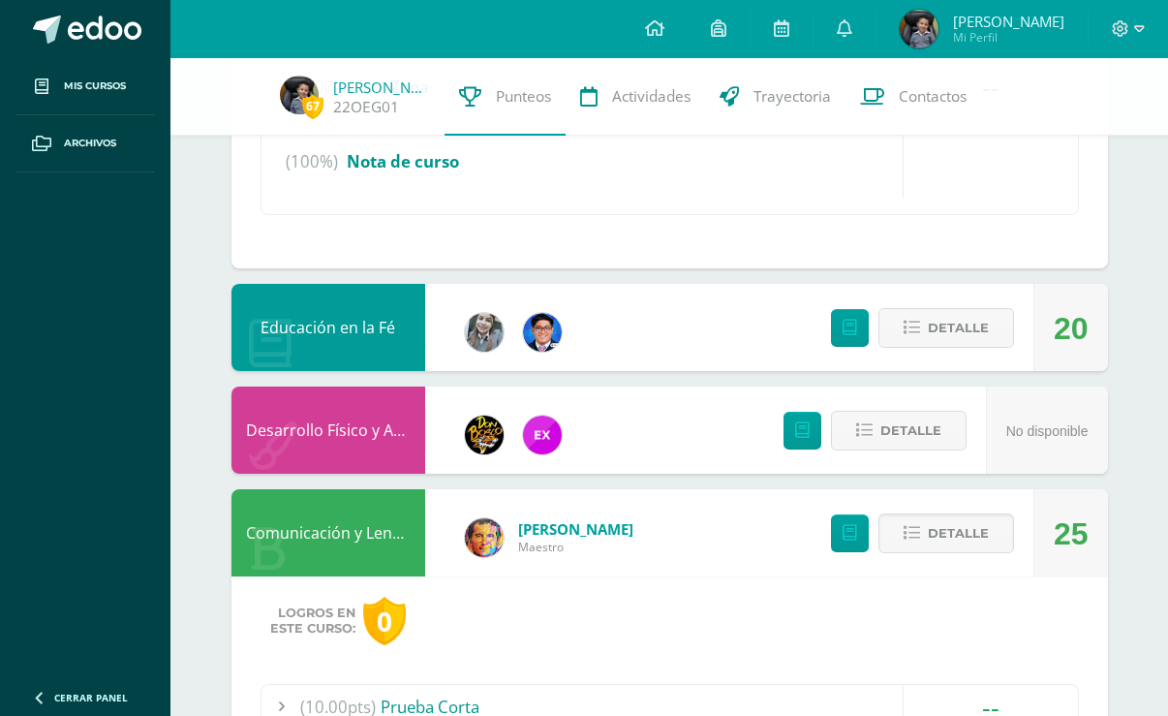
scroll to position [581, 0]
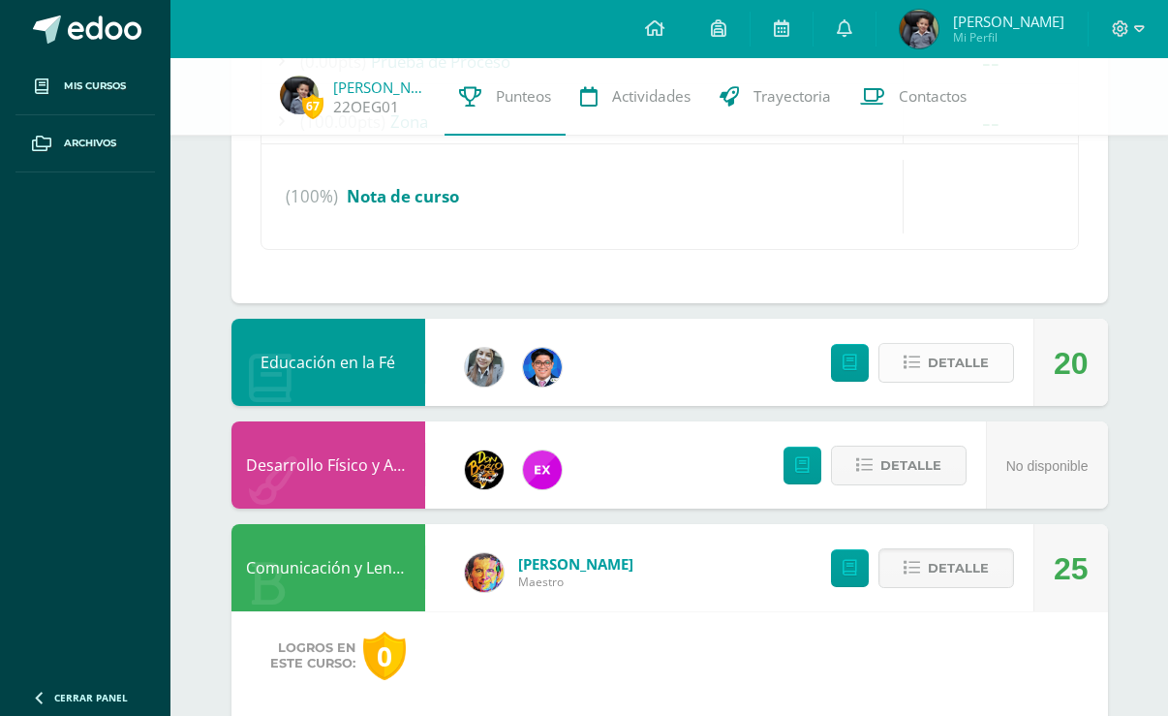
click at [934, 349] on span "Detalle" at bounding box center [958, 363] width 61 height 36
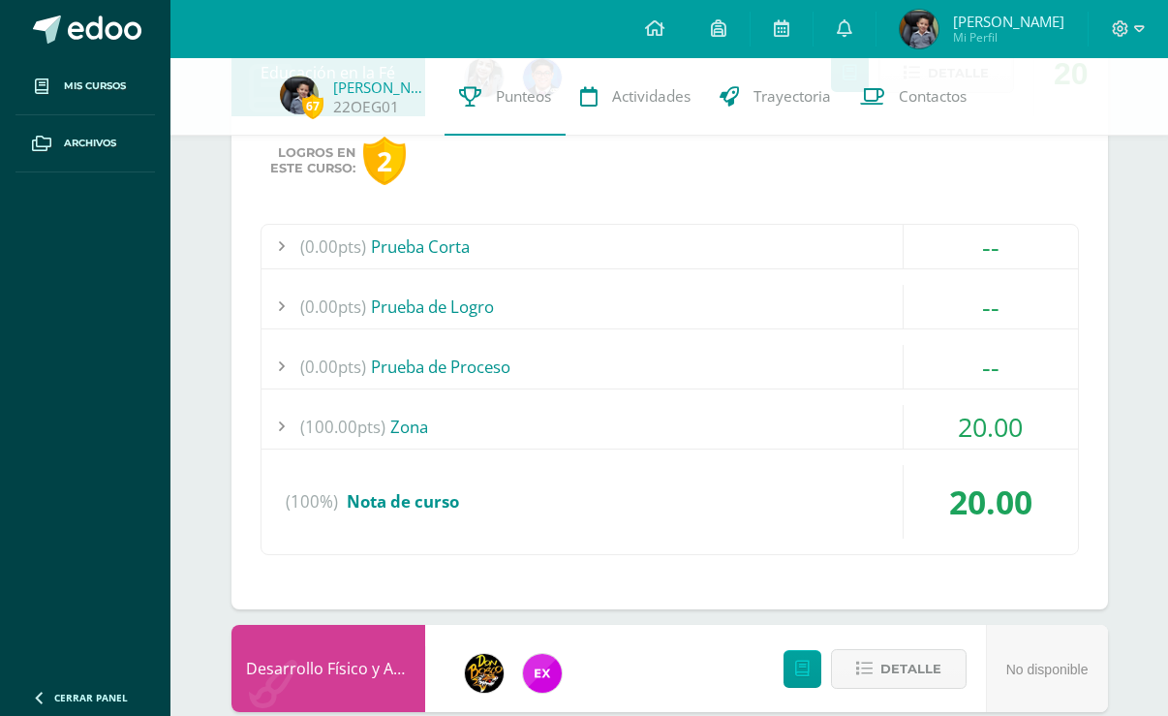
scroll to position [871, 0]
click at [398, 435] on div "(100.00pts) Zona" at bounding box center [669, 426] width 816 height 44
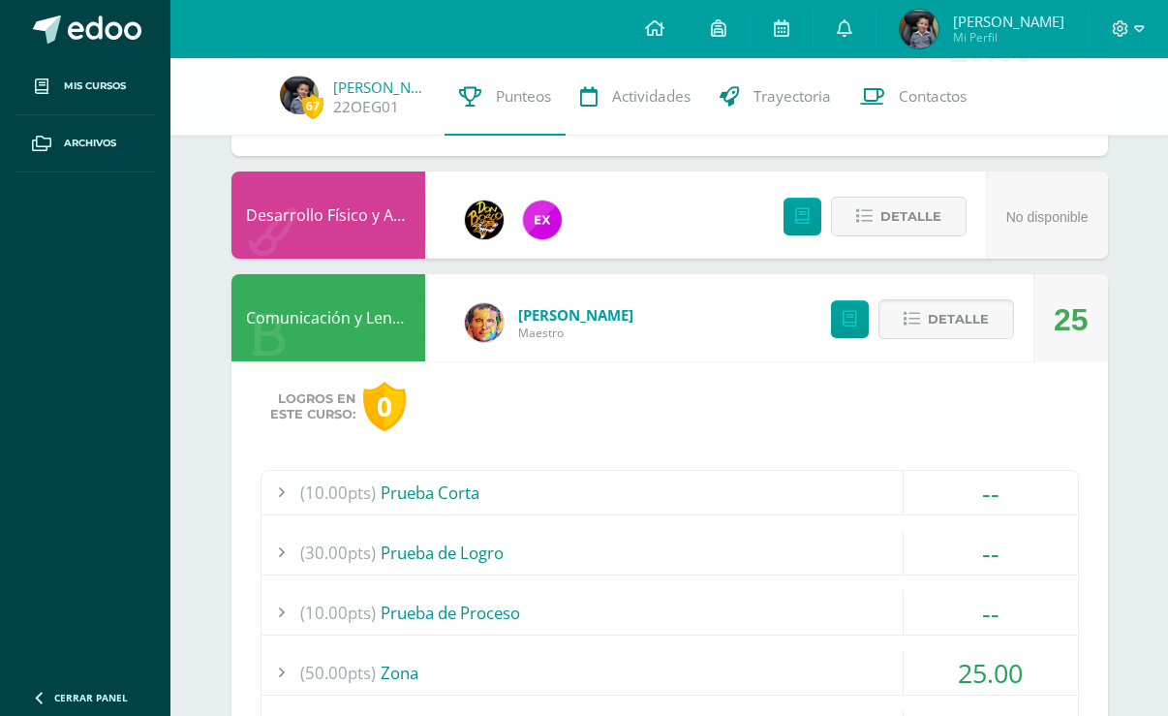
scroll to position [1743, 0]
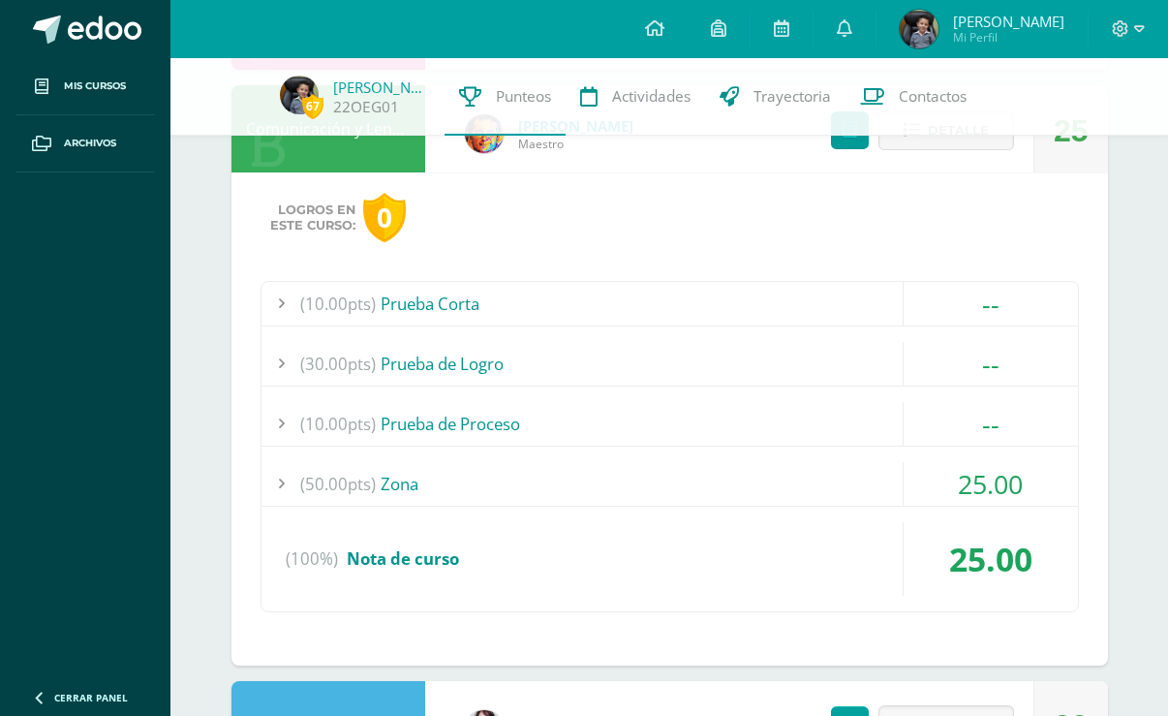
click at [396, 480] on div "(50.00pts) Zona" at bounding box center [669, 484] width 816 height 44
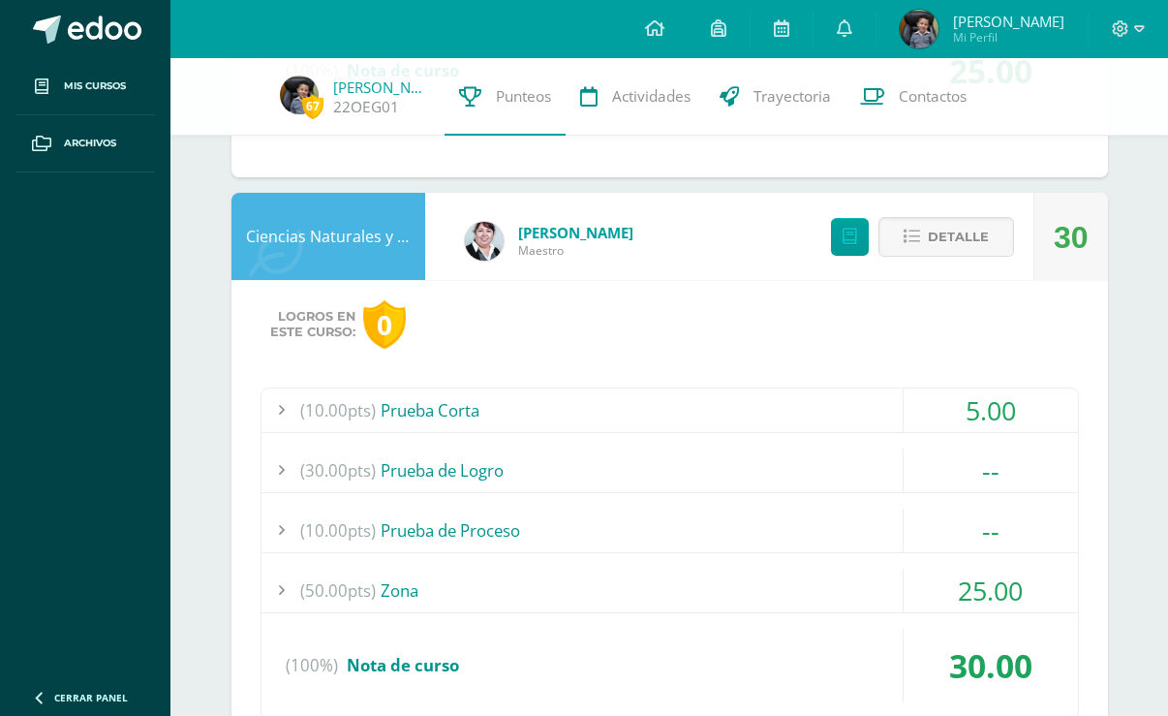
scroll to position [2189, 0]
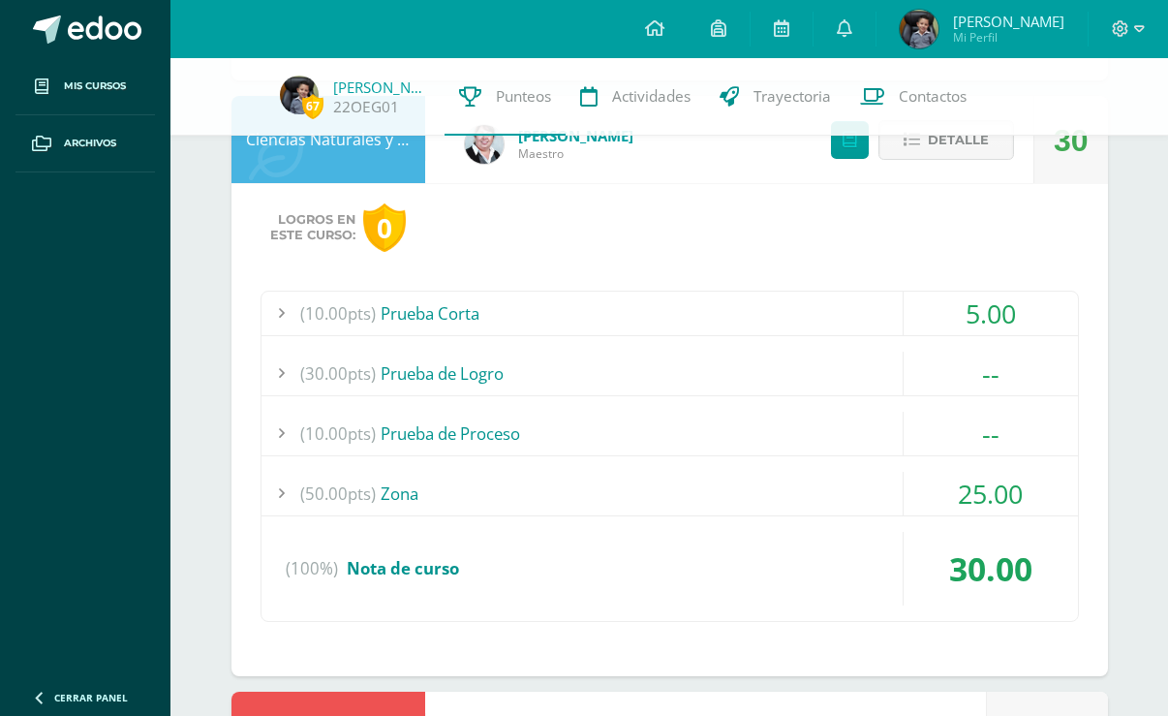
click at [396, 500] on div "(50.00pts) Zona" at bounding box center [669, 494] width 816 height 44
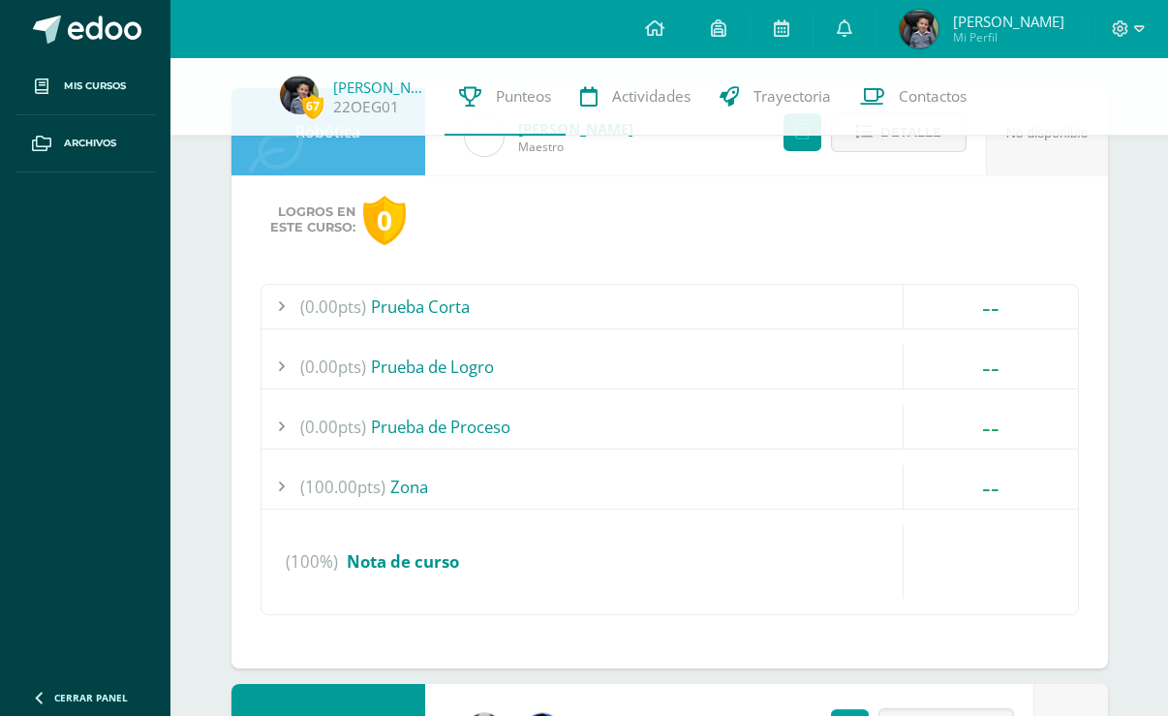
scroll to position [0, 0]
